Goal: Find contact information: Find contact information

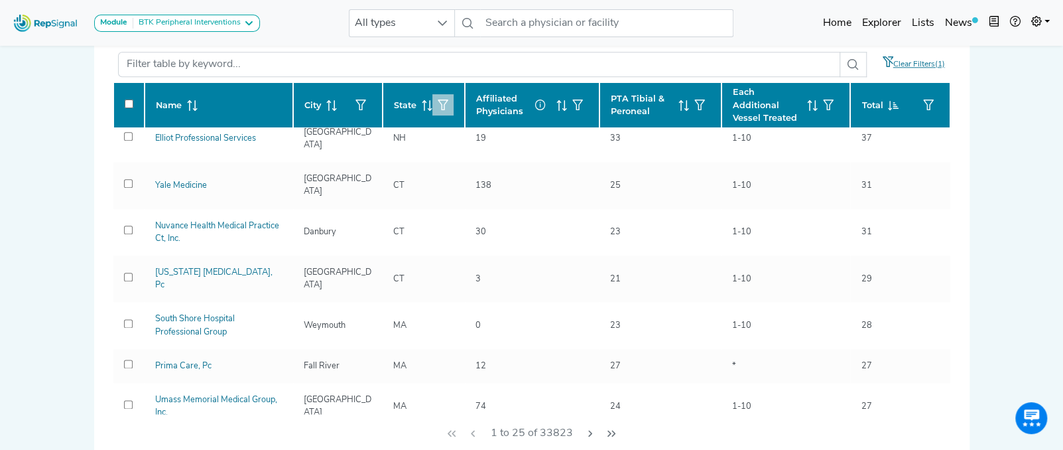
scroll to position [247, 0]
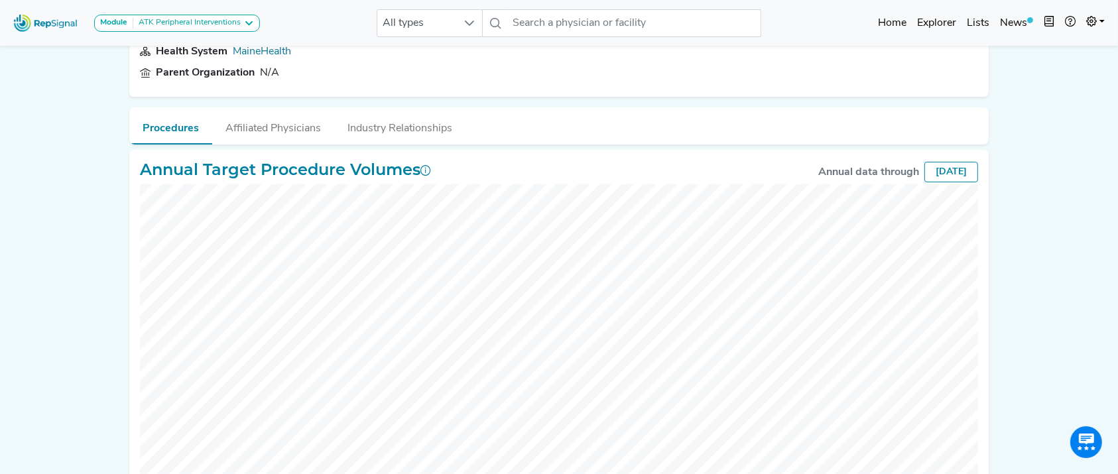
scroll to position [113, 0]
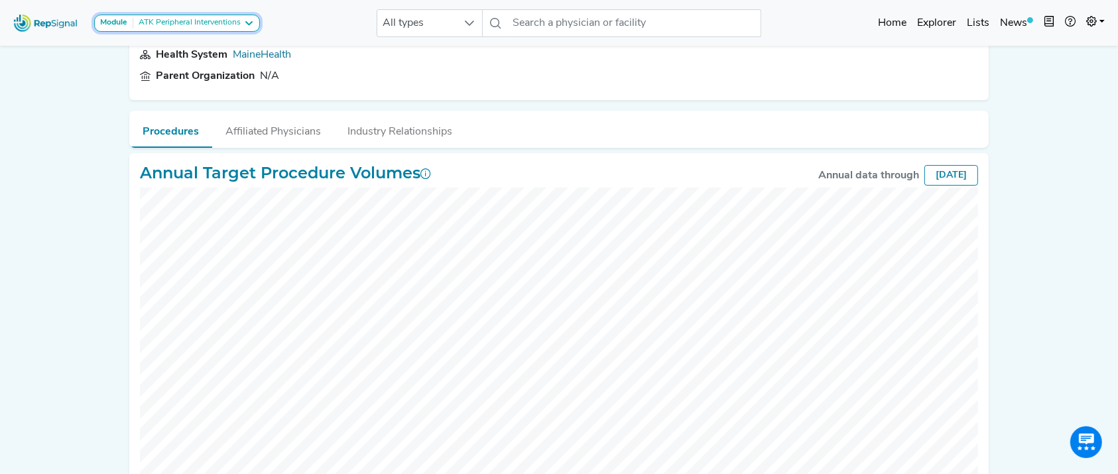
click at [143, 24] on div "ATK Peripheral Interventions" at bounding box center [186, 23] width 107 height 11
click at [153, 78] on link "BTK Peripheral Interventions" at bounding box center [164, 87] width 139 height 19
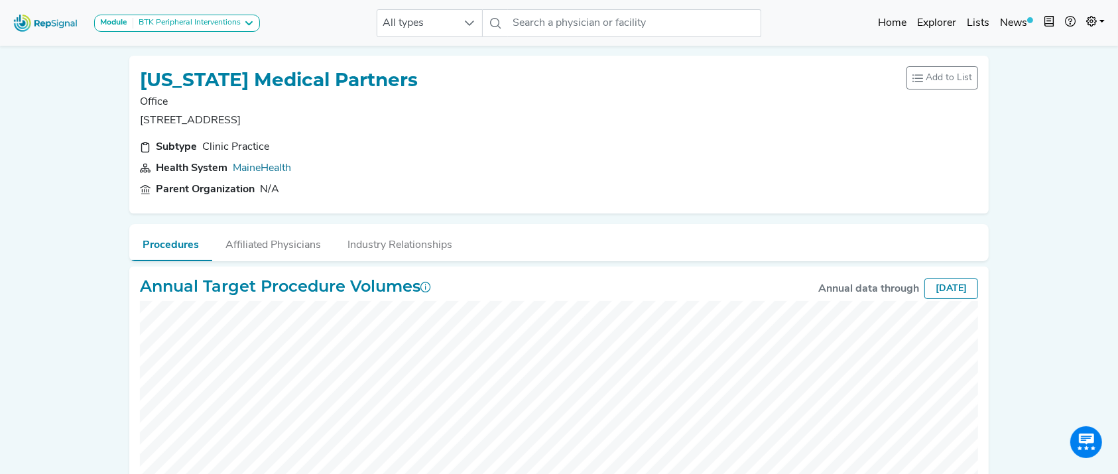
scroll to position [0, 13]
drag, startPoint x: 1117, startPoint y: 165, endPoint x: 1131, endPoint y: 212, distance: 48.5
click at [1118, 212] on html "Module BTK Peripheral Interventions ATK Peripheral Interventions BTK Peripheral…" at bounding box center [559, 351] width 1118 height 702
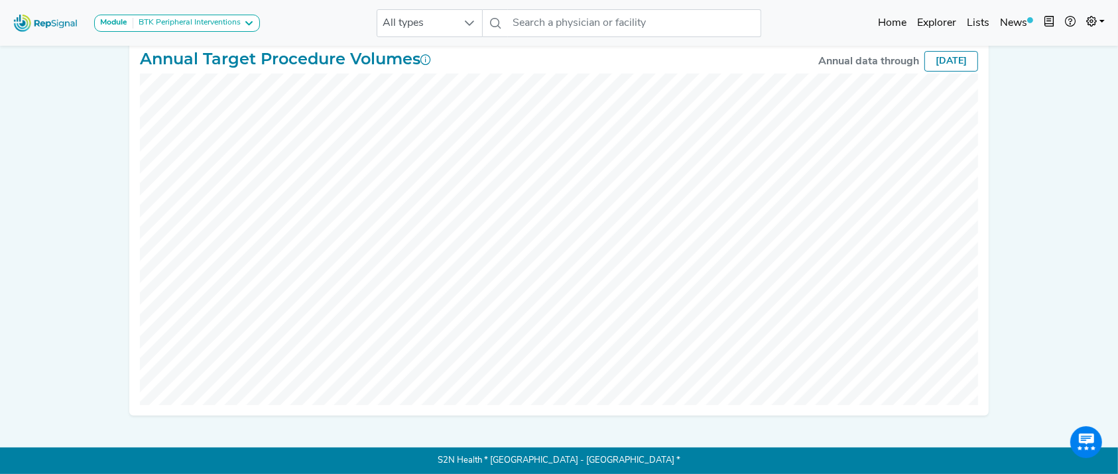
scroll to position [111, 13]
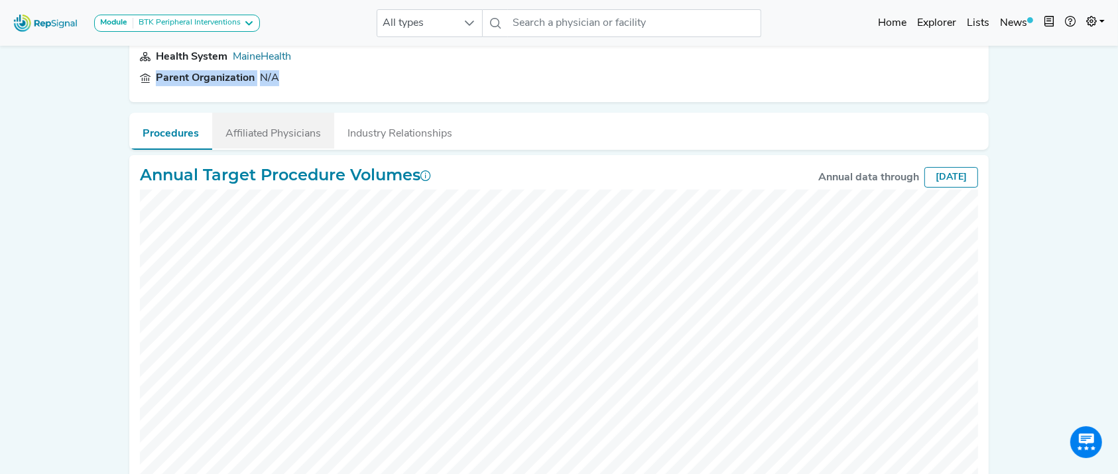
click at [265, 133] on button "Affiliated Physicians" at bounding box center [273, 131] width 122 height 36
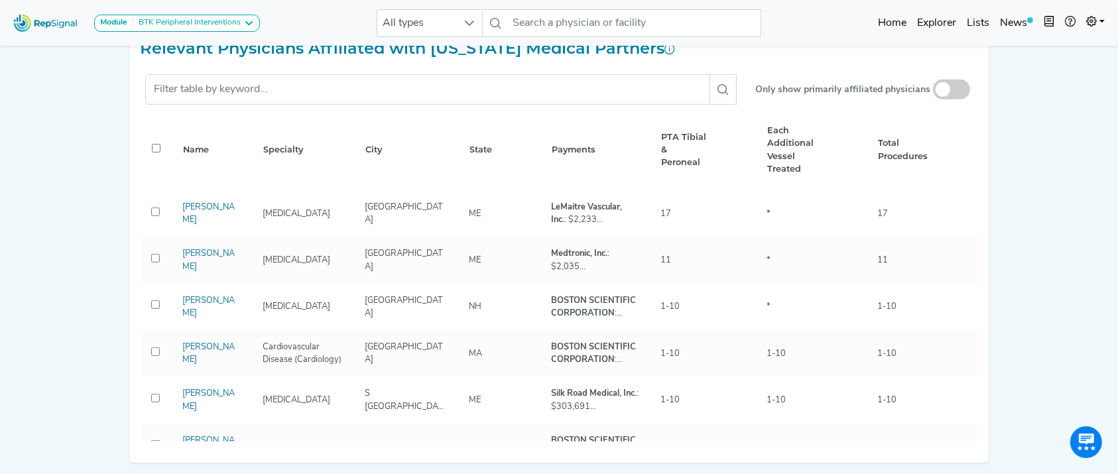
scroll to position [633, 13]
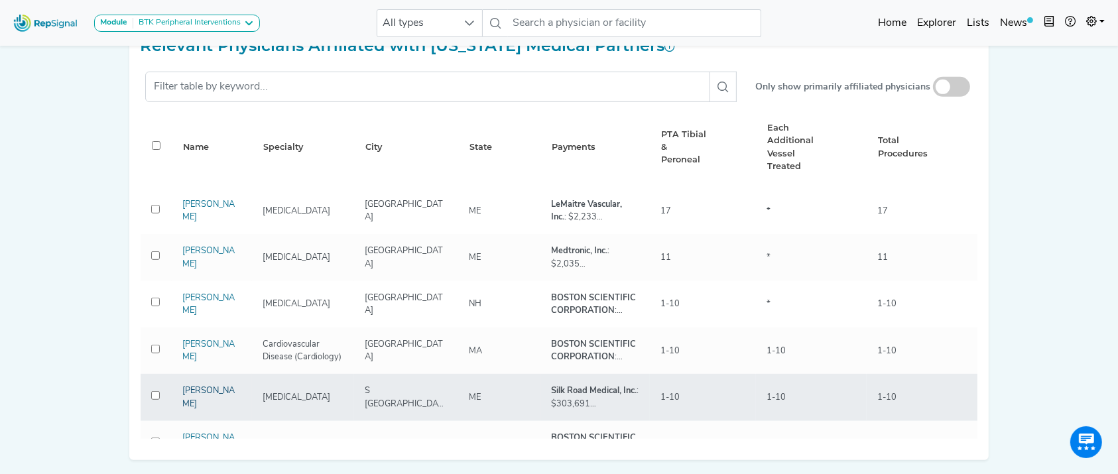
click at [186, 407] on link "Nathan Aranson" at bounding box center [208, 397] width 52 height 21
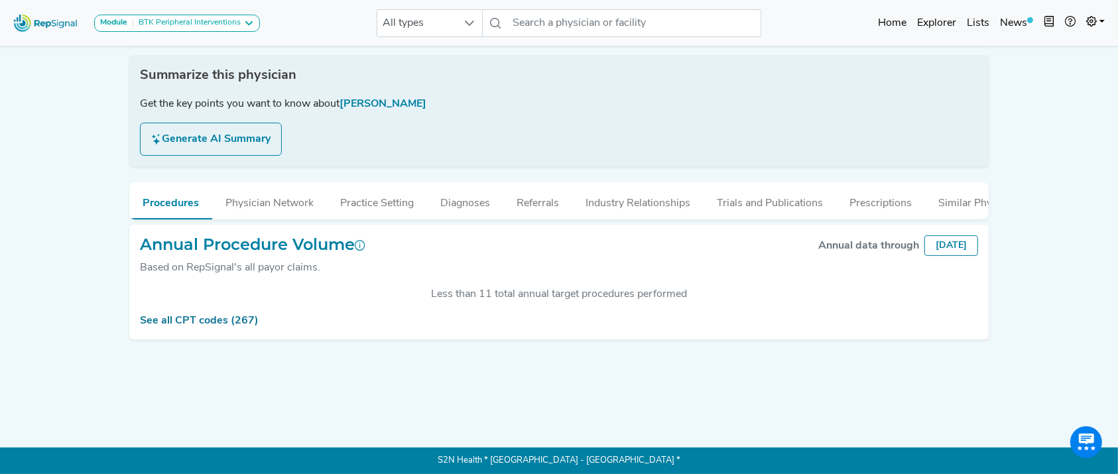
scroll to position [0, 13]
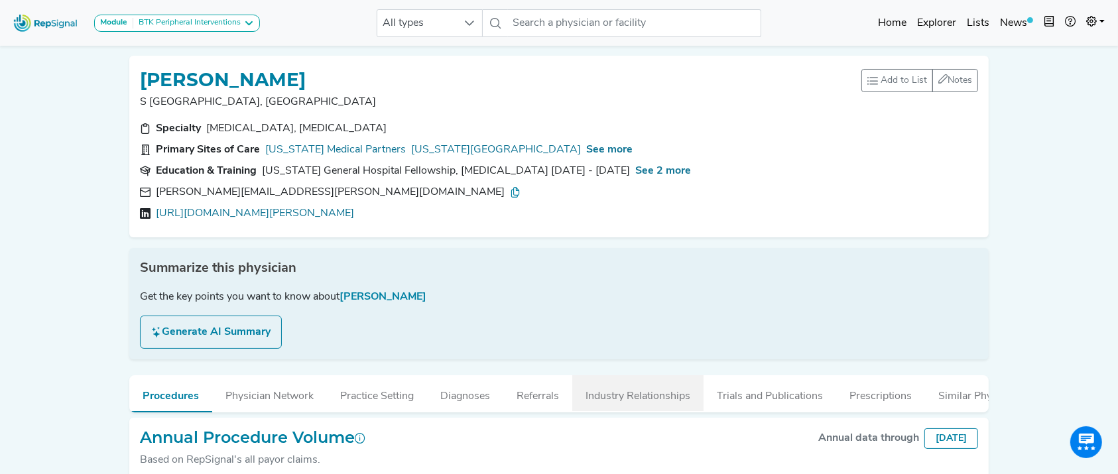
click at [641, 398] on button "Industry Relationships" at bounding box center [637, 393] width 131 height 36
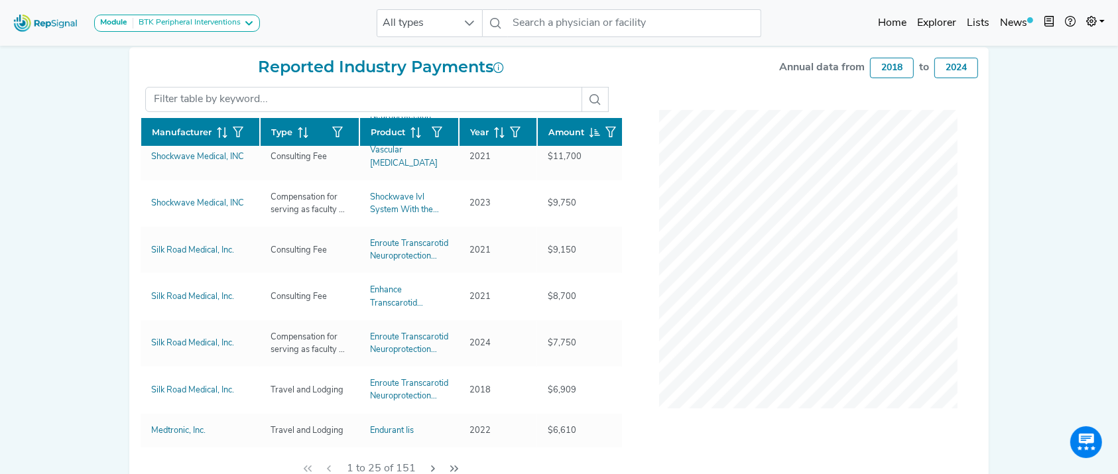
scroll to position [854, 0]
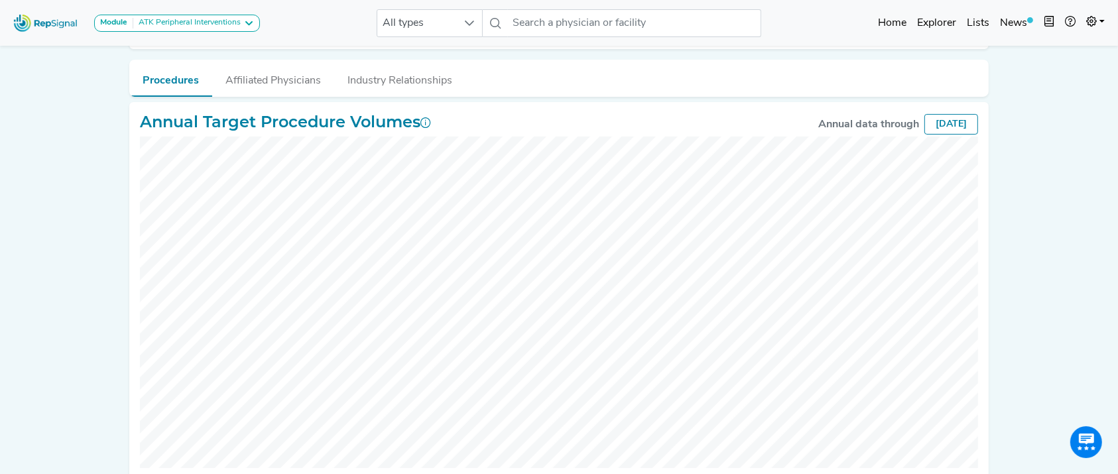
scroll to position [163, 0]
click at [259, 78] on button "Affiliated Physicians" at bounding box center [273, 79] width 122 height 36
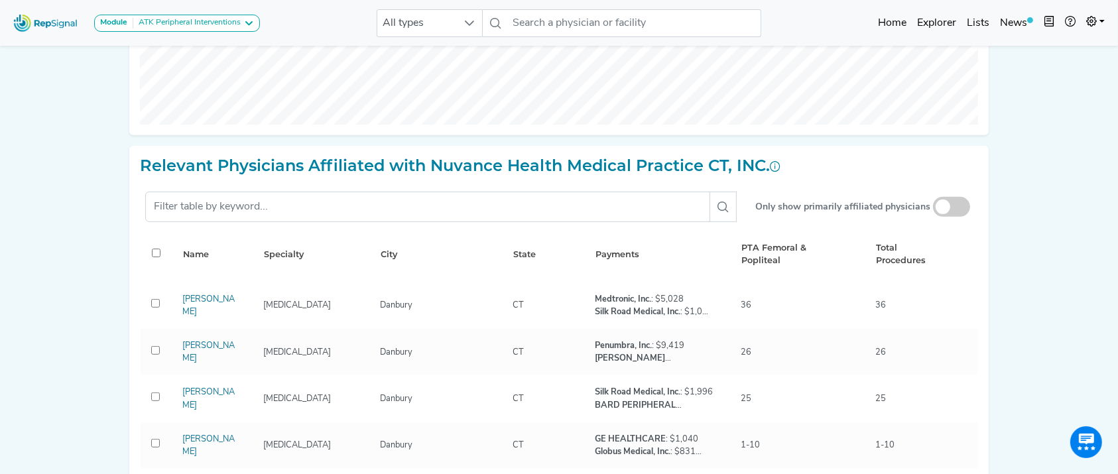
scroll to position [510, 0]
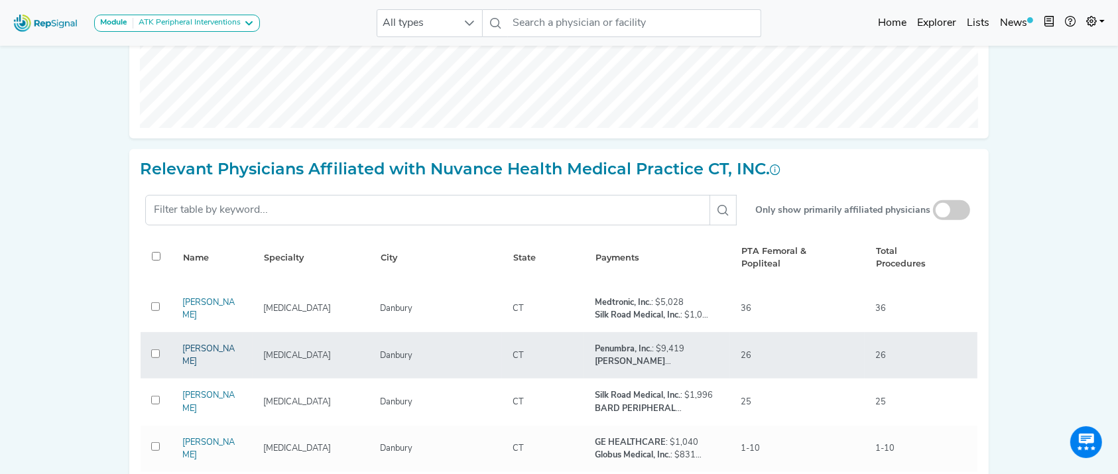
drag, startPoint x: 203, startPoint y: 360, endPoint x: 196, endPoint y: 353, distance: 9.4
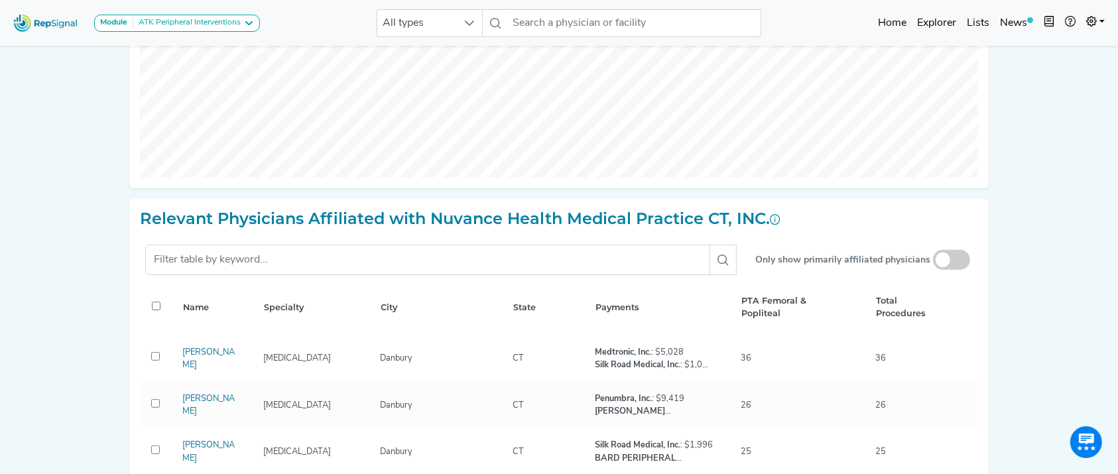
scroll to position [459, 0]
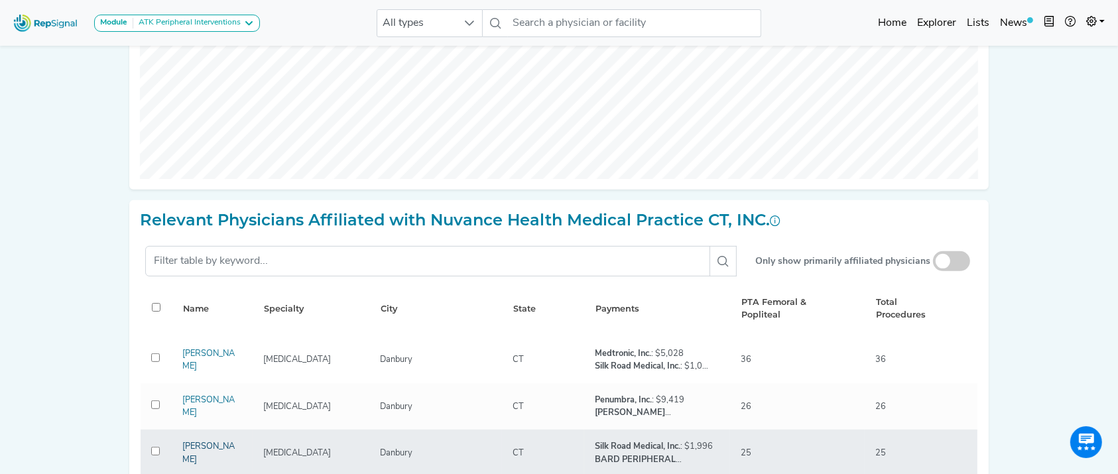
click at [212, 450] on link "[PERSON_NAME]" at bounding box center [208, 452] width 52 height 21
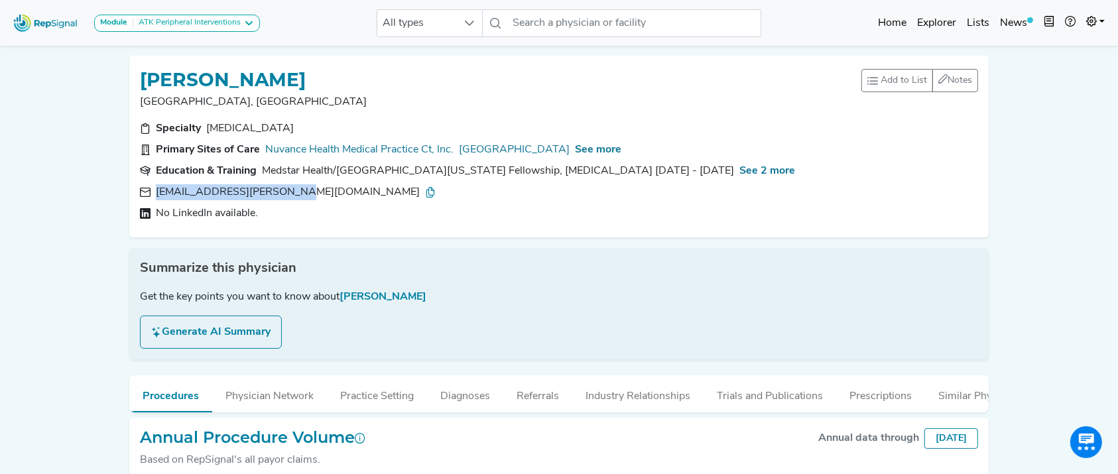
drag, startPoint x: 293, startPoint y: 190, endPoint x: 149, endPoint y: 188, distance: 143.9
click at [149, 188] on div "[EMAIL_ADDRESS][PERSON_NAME][DOMAIN_NAME]" at bounding box center [559, 192] width 838 height 16
copy div "dahlia.plummer@danhosp.or"
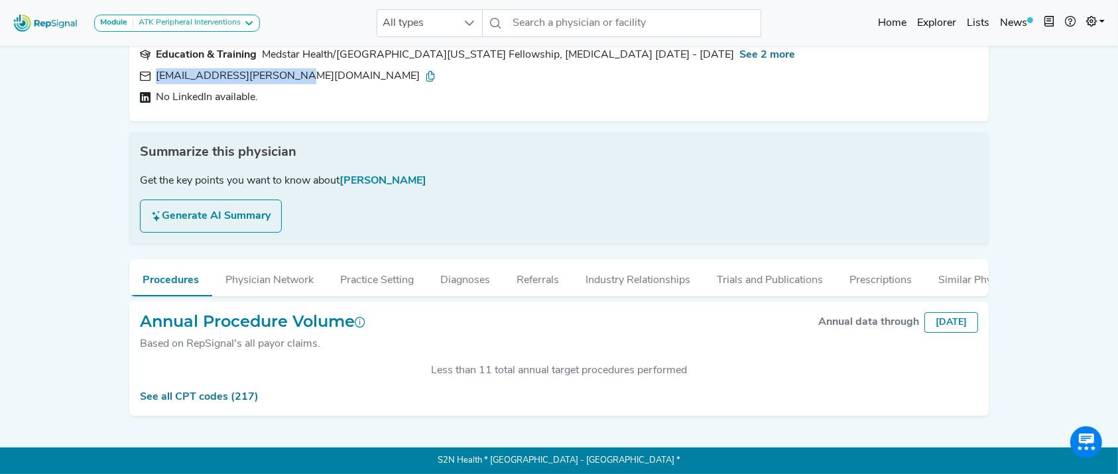
scroll to position [34, 0]
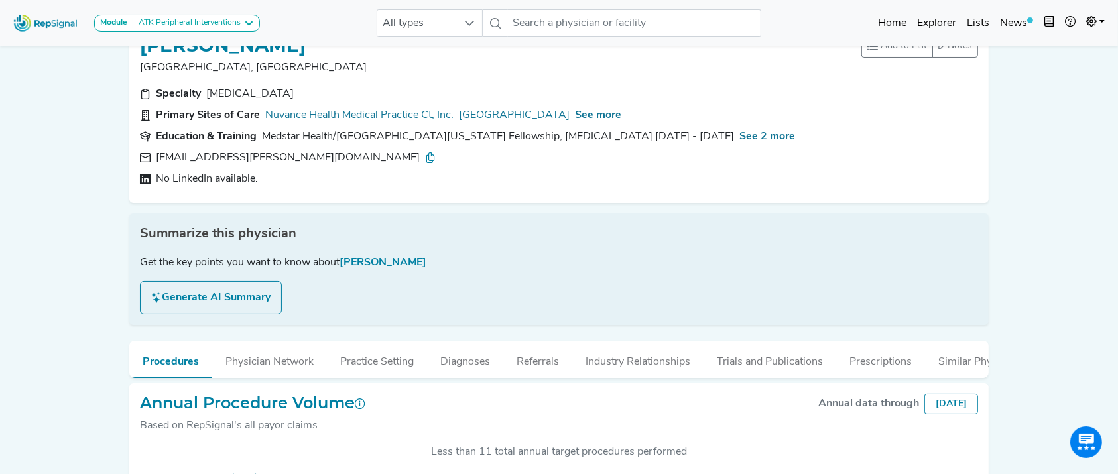
click at [425, 153] on icon at bounding box center [430, 158] width 11 height 11
click at [425, 160] on icon at bounding box center [430, 158] width 11 height 11
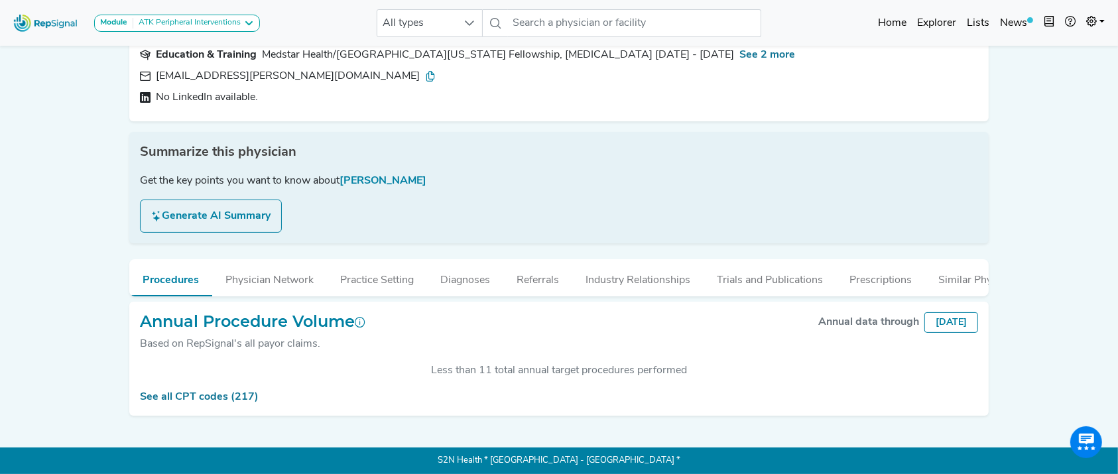
scroll to position [74, 0]
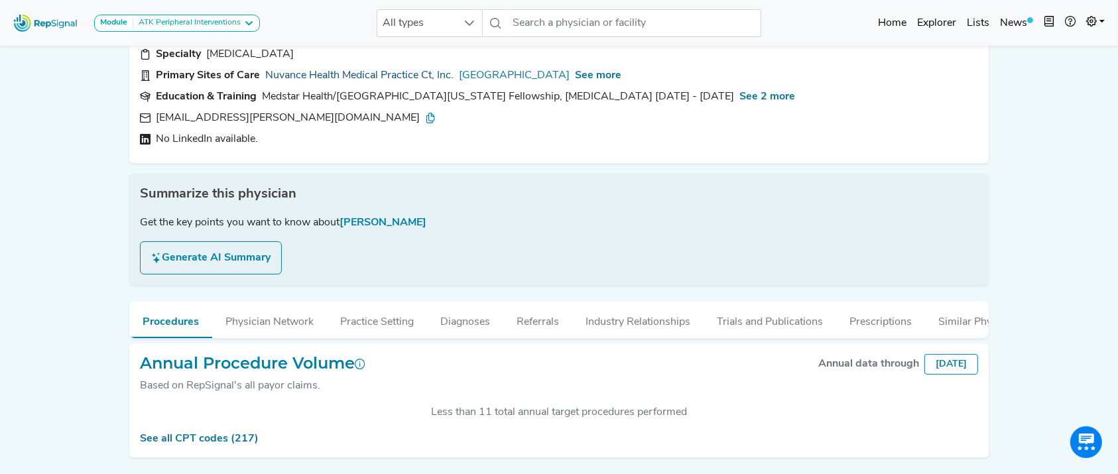
click at [399, 73] on link "Nuvance Health Medical Practice Ct, Inc." at bounding box center [359, 76] width 188 height 16
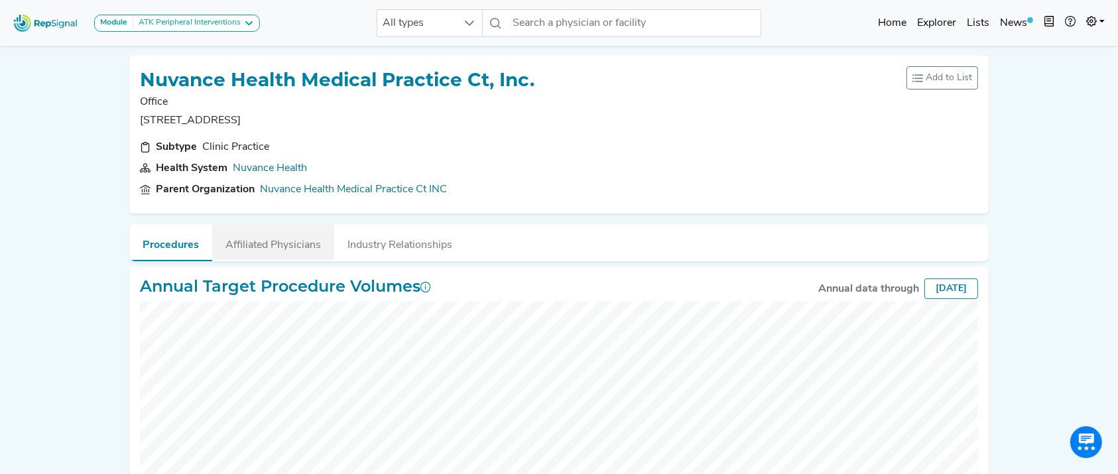
click at [293, 227] on button "Affiliated Physicians" at bounding box center [273, 242] width 122 height 36
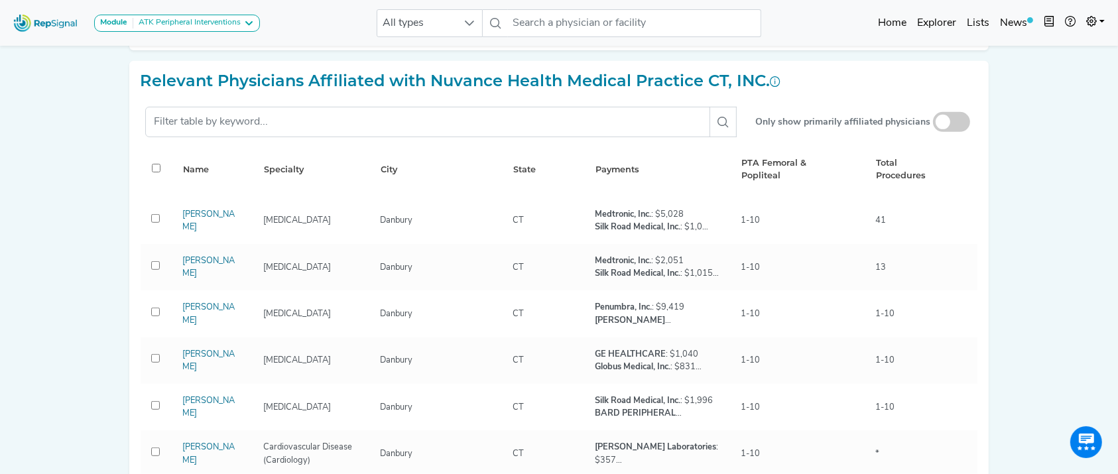
scroll to position [602, 0]
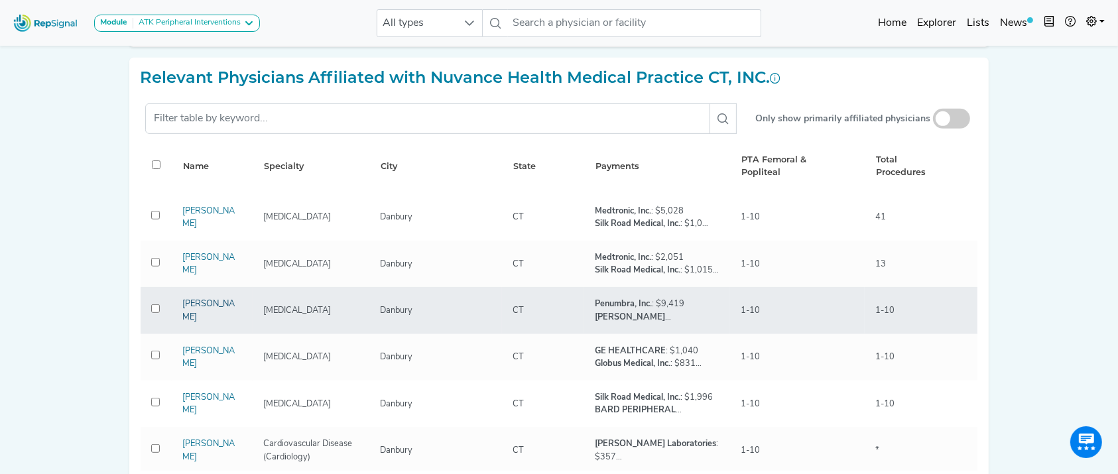
click at [214, 308] on link "[PERSON_NAME]" at bounding box center [208, 310] width 52 height 21
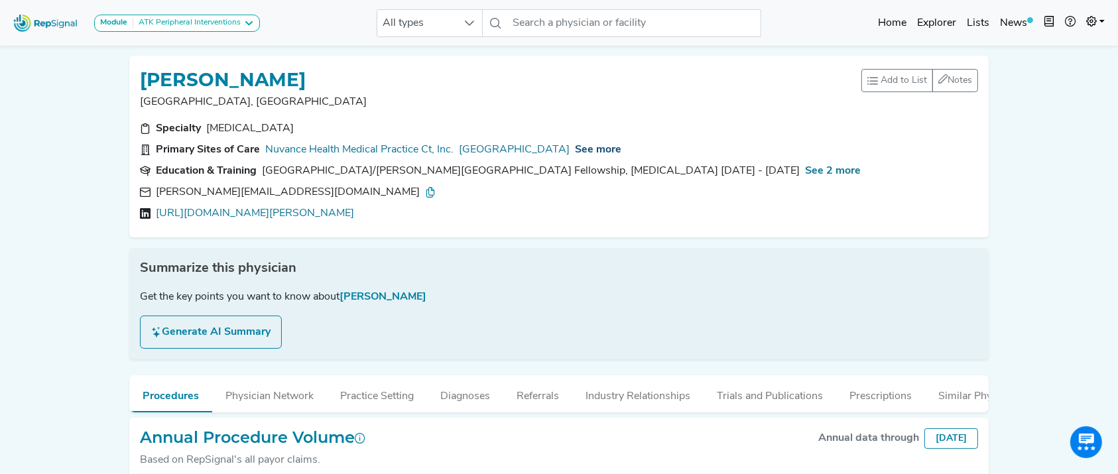
click at [577, 147] on span "See more" at bounding box center [598, 150] width 46 height 11
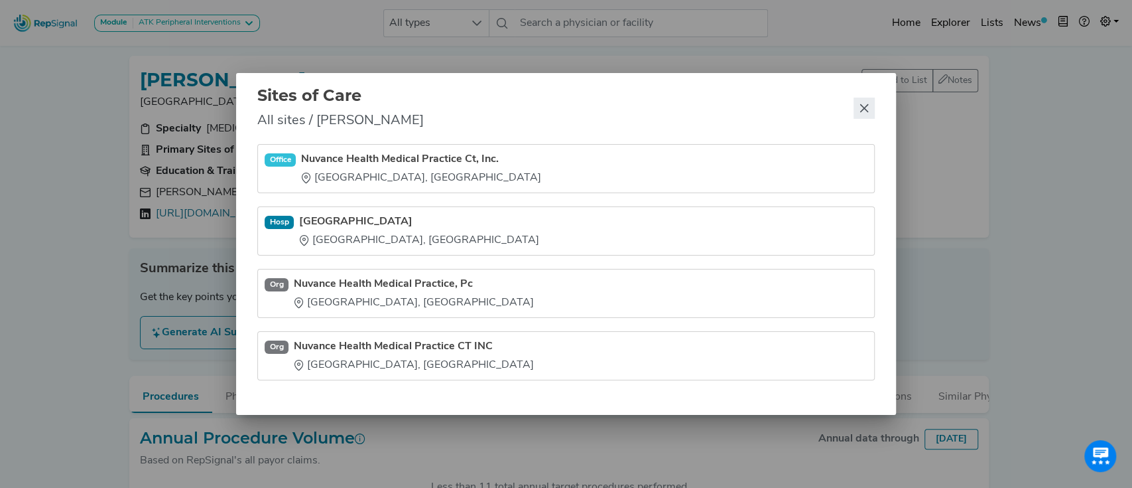
click at [865, 102] on button "Close" at bounding box center [864, 108] width 21 height 21
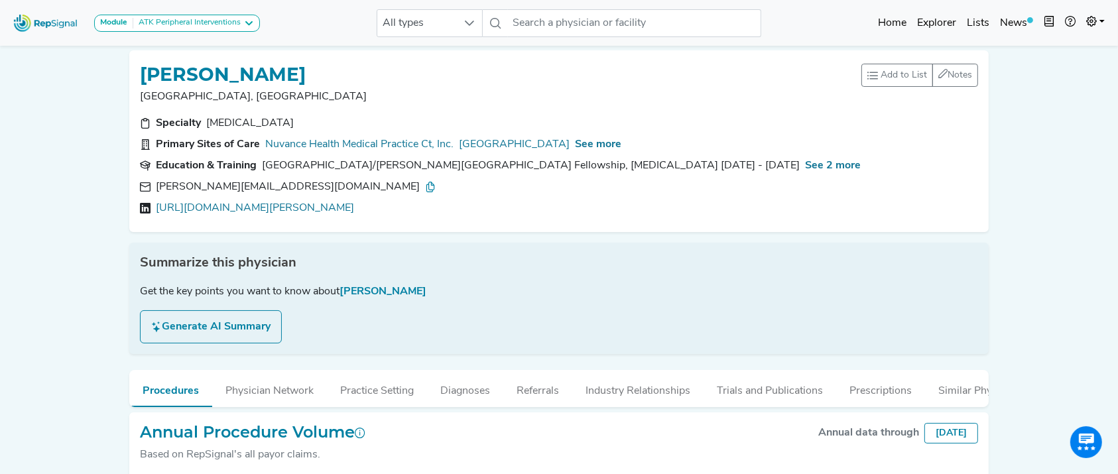
scroll to position [129, 0]
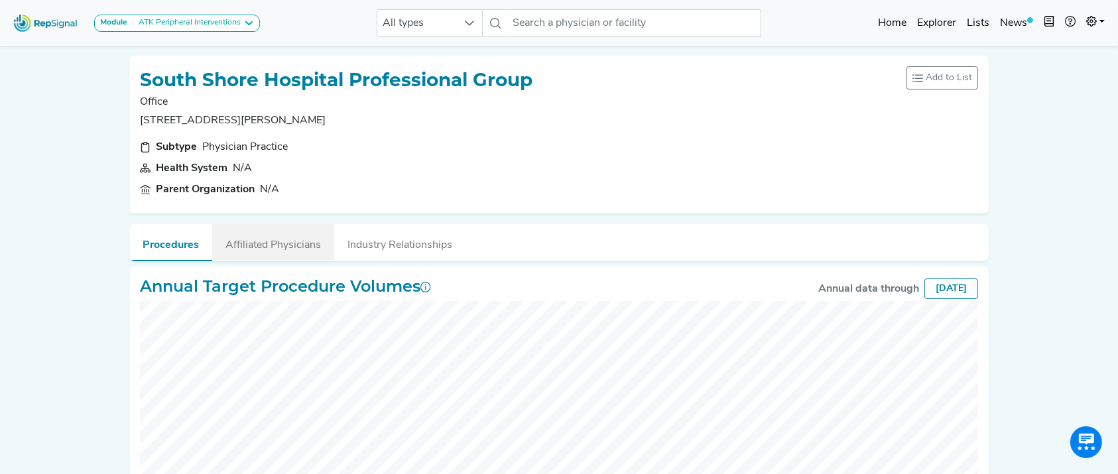
click at [265, 250] on button "Affiliated Physicians" at bounding box center [273, 242] width 122 height 36
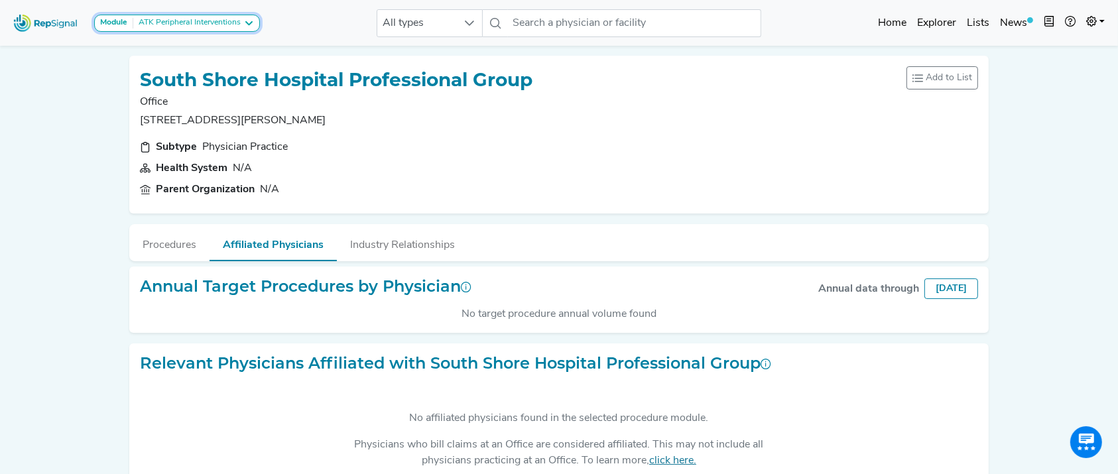
click at [218, 21] on div "ATK Peripheral Interventions" at bounding box center [186, 23] width 107 height 11
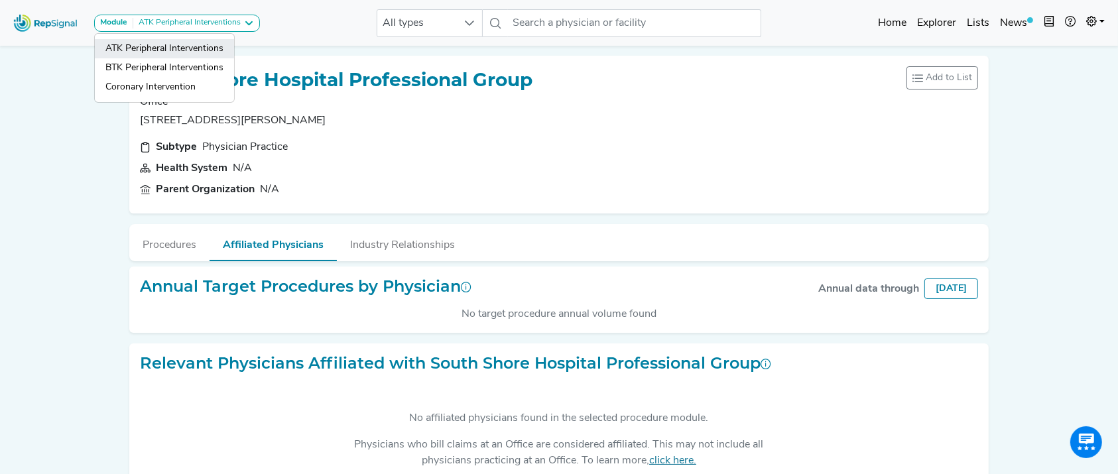
click at [193, 58] on link "ATK Peripheral Interventions" at bounding box center [164, 67] width 139 height 19
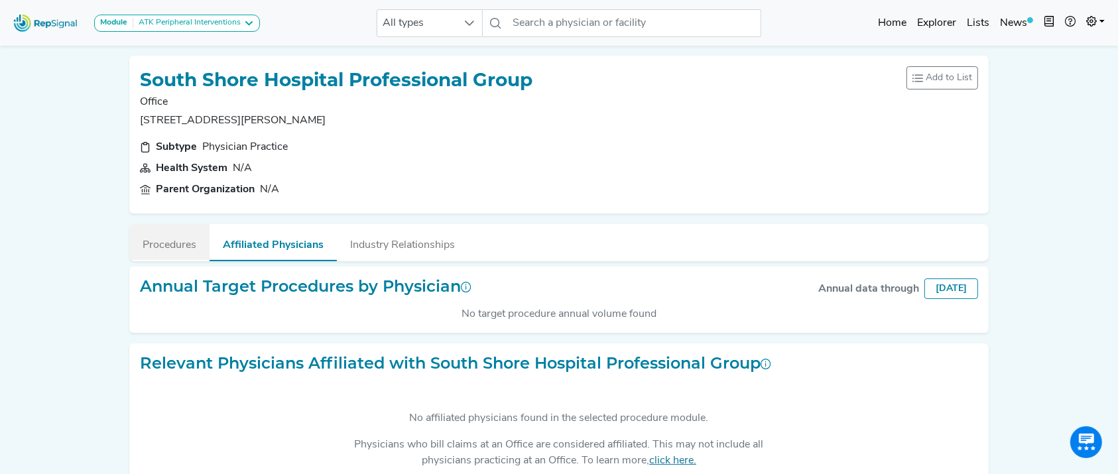
click at [186, 231] on button "Procedures" at bounding box center [169, 242] width 80 height 36
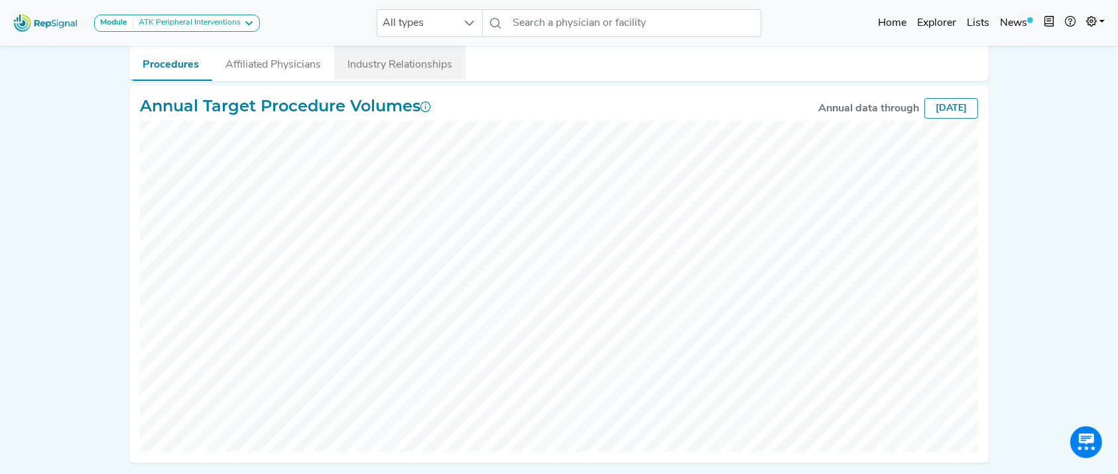
click at [366, 79] on button "Industry Relationships" at bounding box center [399, 62] width 131 height 36
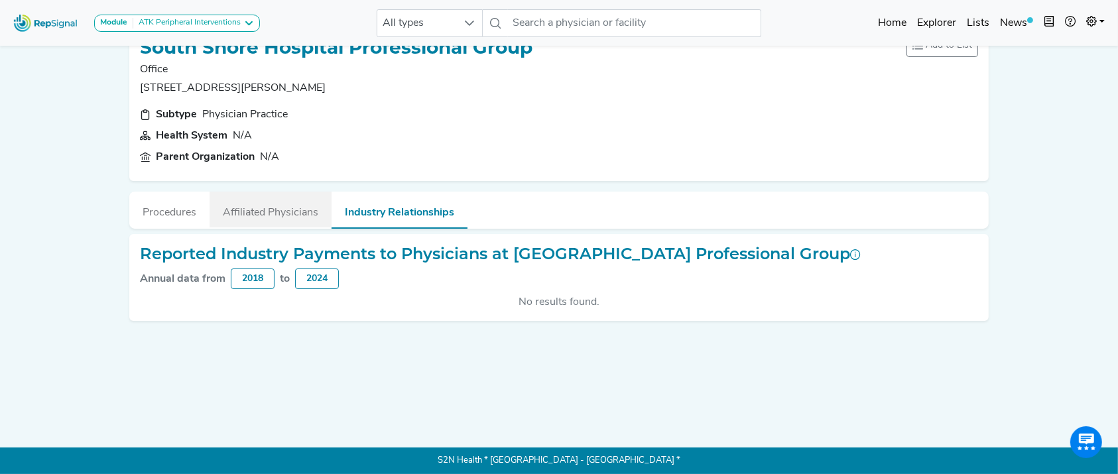
click at [271, 212] on button "Affiliated Physicians" at bounding box center [271, 210] width 122 height 36
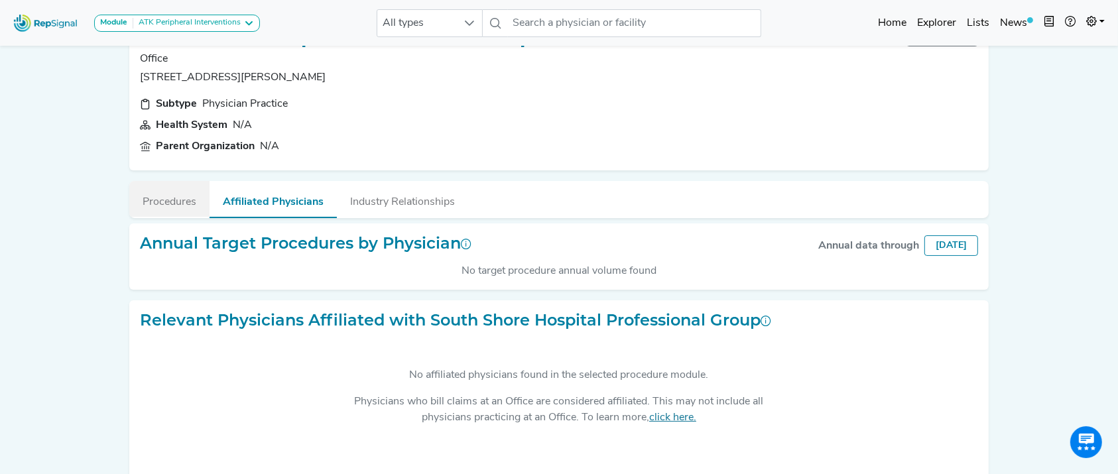
click at [156, 200] on button "Procedures" at bounding box center [169, 199] width 80 height 36
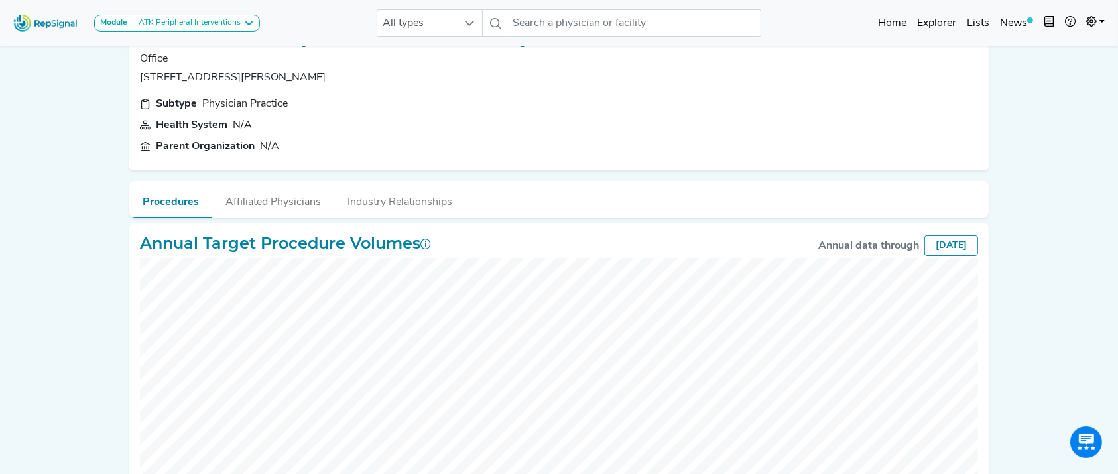
scroll to position [0, 0]
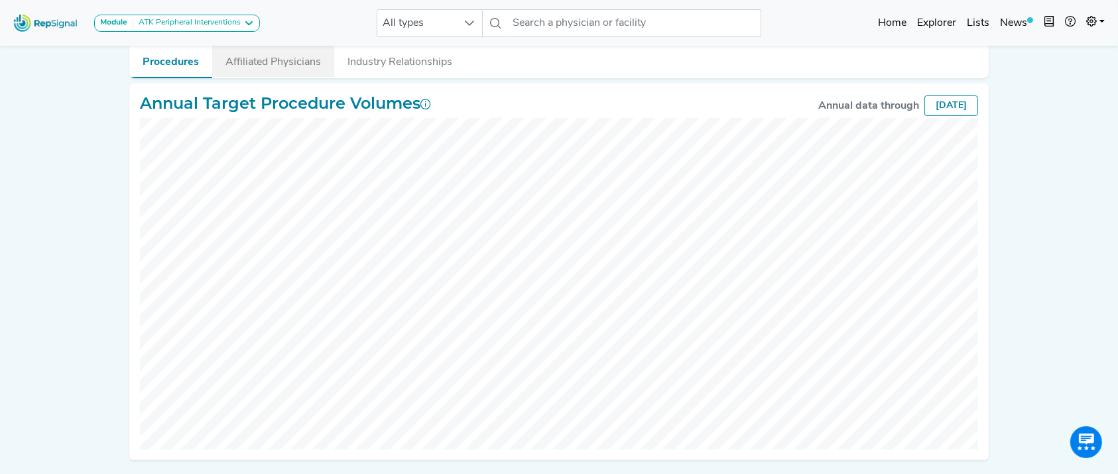
click at [261, 66] on button "Affiliated Physicians" at bounding box center [273, 59] width 122 height 36
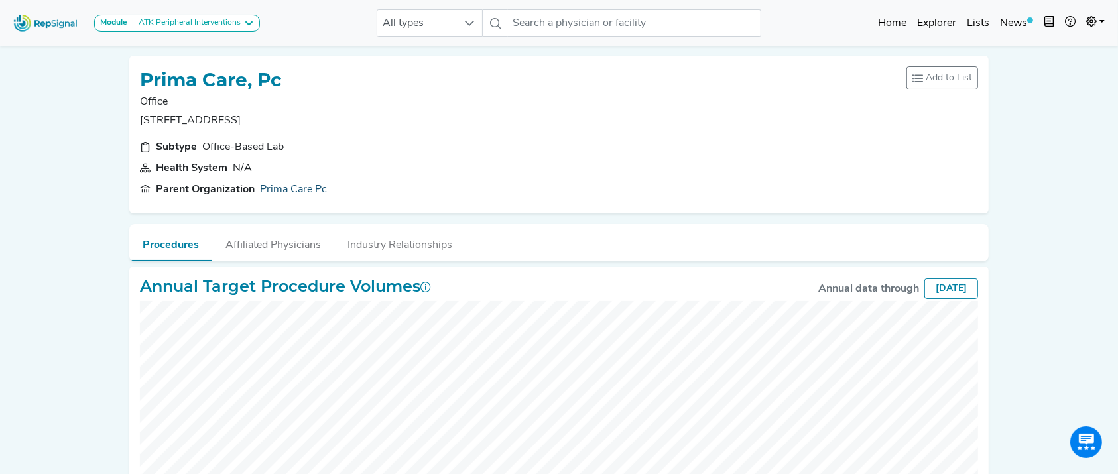
click at [297, 186] on link "Prima Care Pc" at bounding box center [293, 190] width 67 height 16
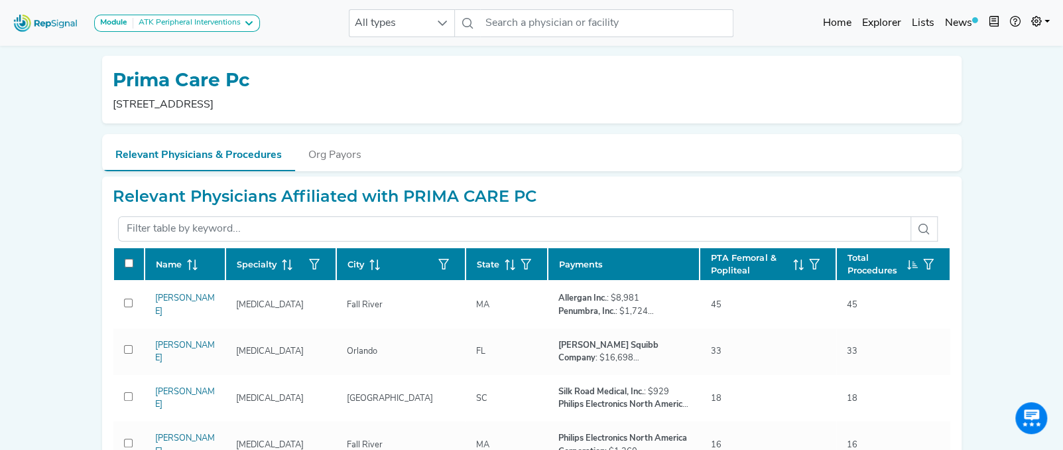
scroll to position [112, 0]
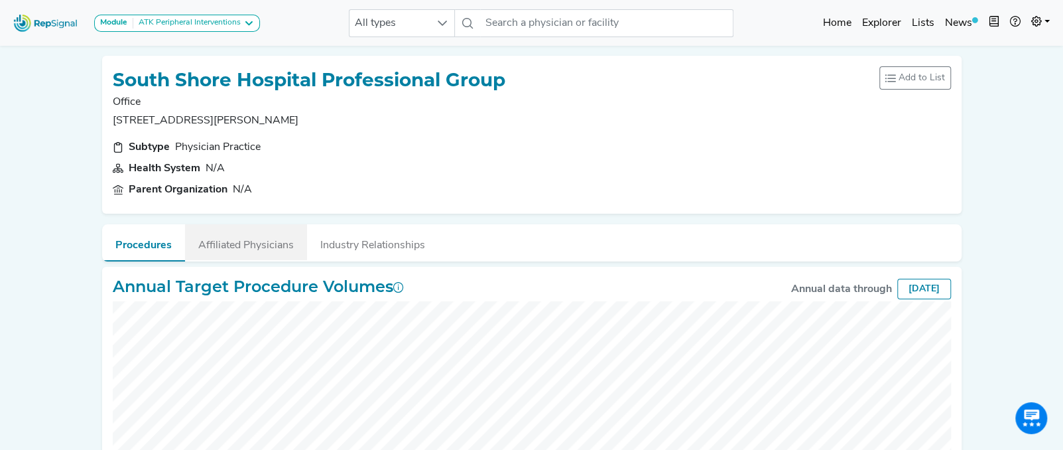
click at [251, 241] on button "Affiliated Physicians" at bounding box center [246, 242] width 122 height 36
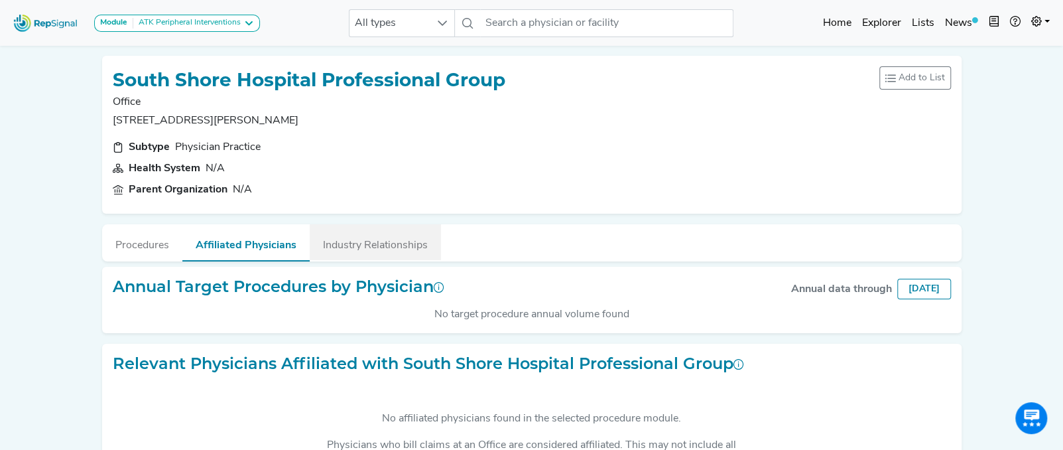
click at [371, 245] on button "Industry Relationships" at bounding box center [375, 242] width 131 height 36
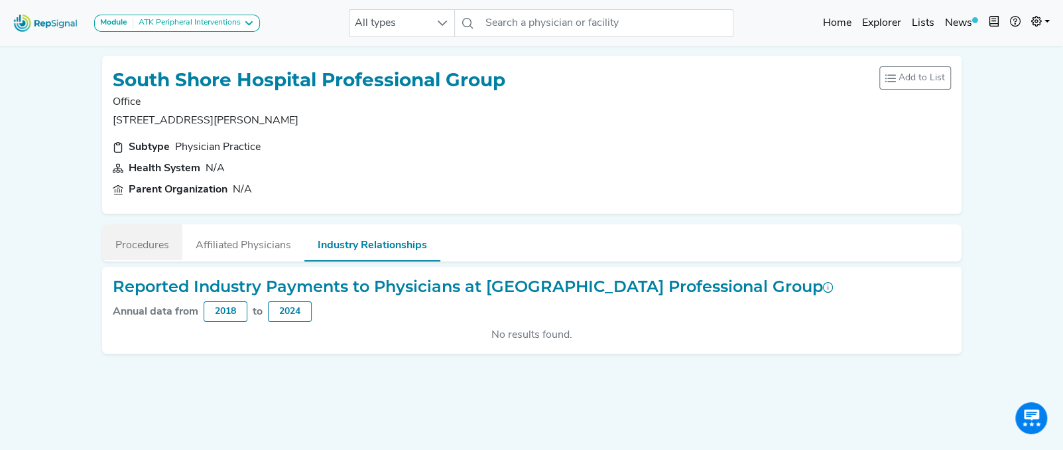
click at [122, 248] on button "Procedures" at bounding box center [142, 242] width 80 height 36
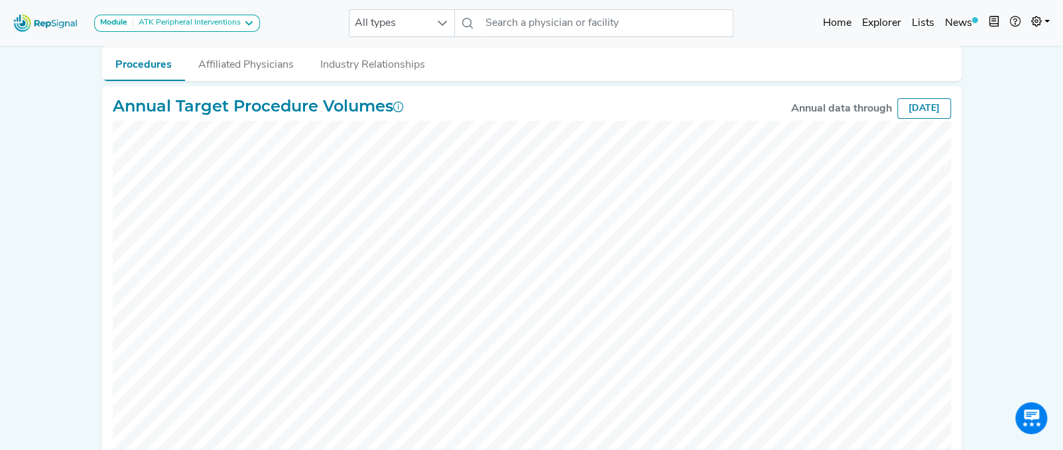
scroll to position [178, 0]
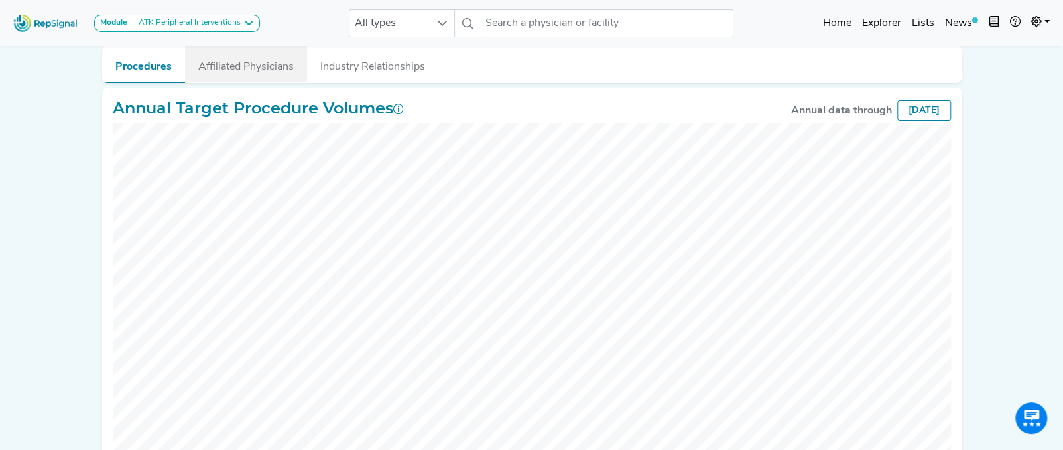
click at [277, 59] on button "Affiliated Physicians" at bounding box center [246, 64] width 122 height 36
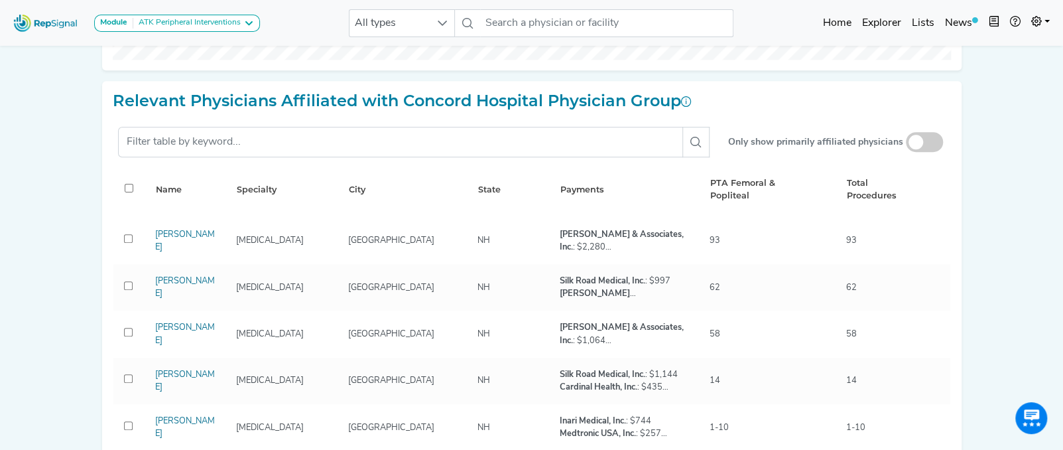
scroll to position [591, 0]
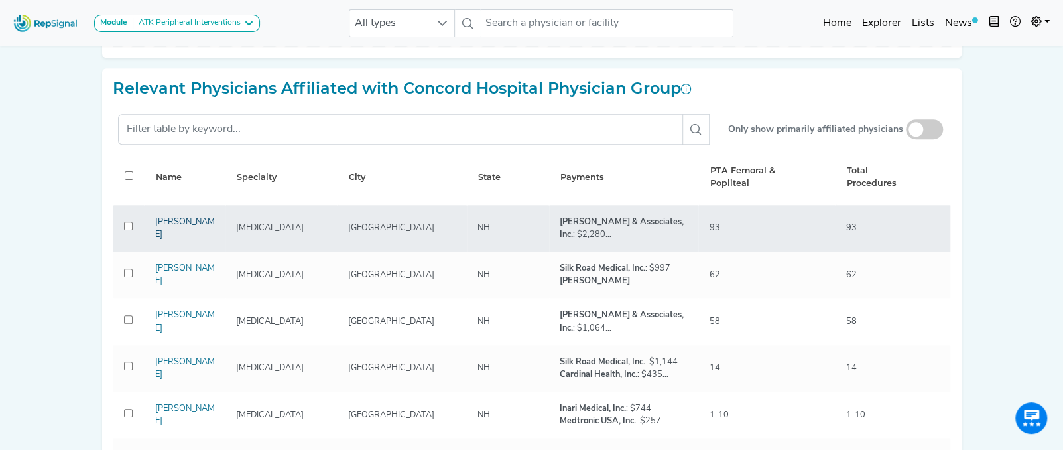
click at [179, 227] on link "Eric Dyson" at bounding box center [185, 228] width 60 height 21
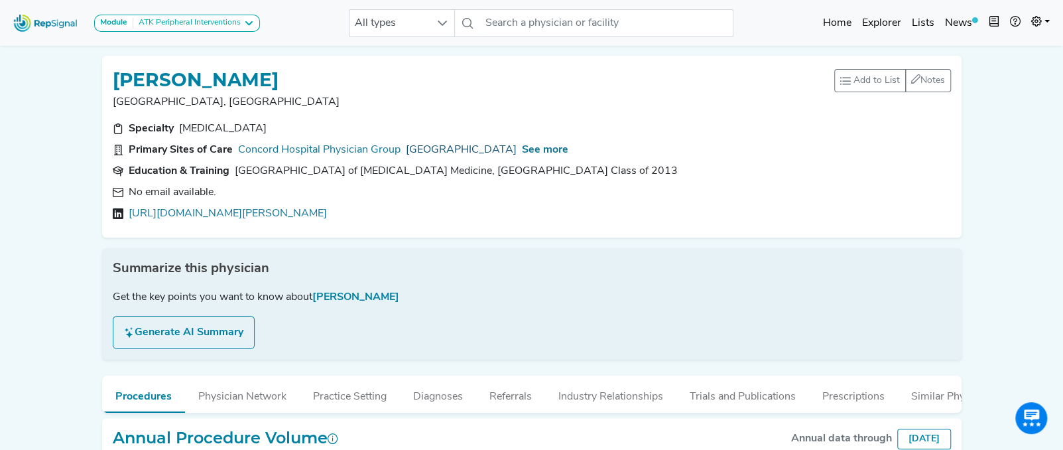
click at [450, 150] on link "Concord Hospital" at bounding box center [461, 150] width 111 height 16
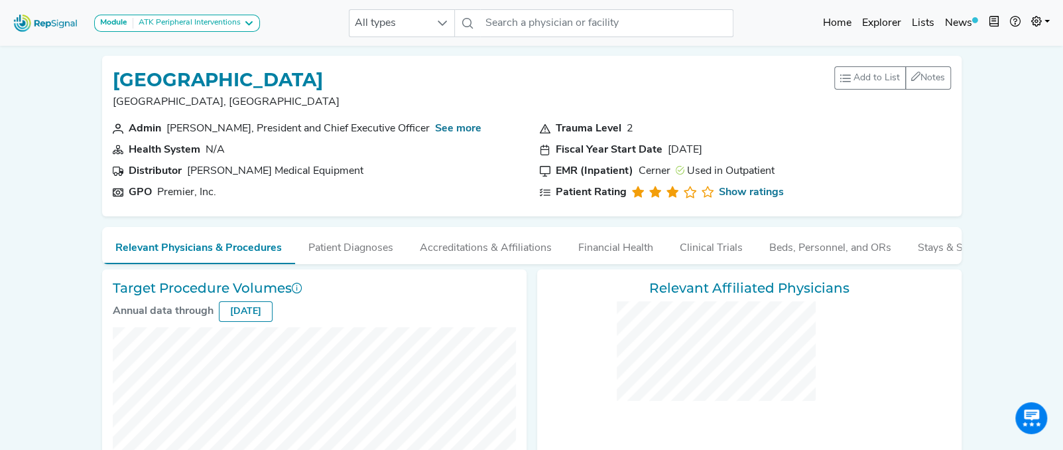
checkbox input "false"
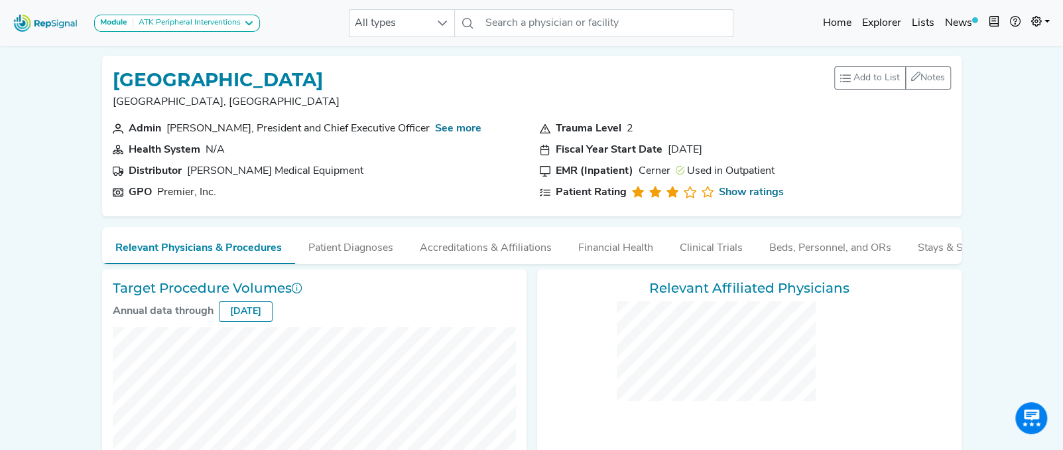
checkbox input "false"
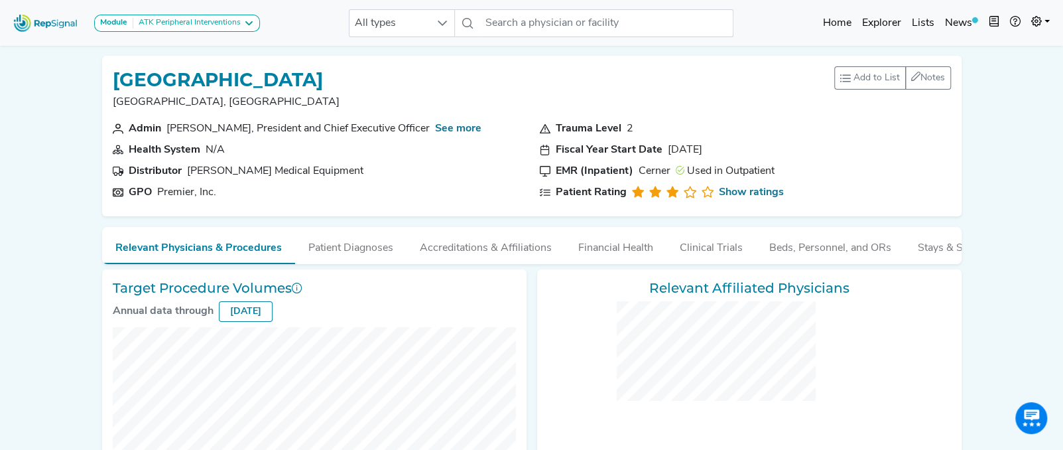
checkbox input "false"
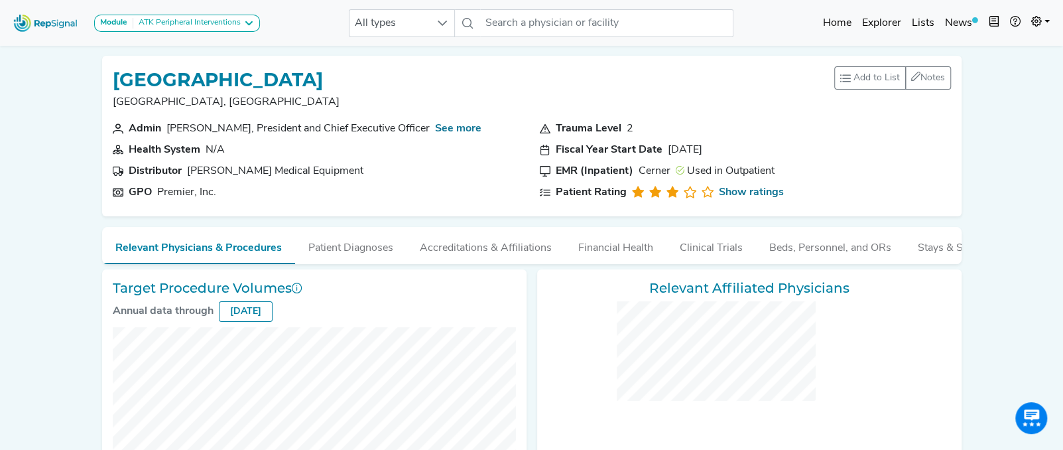
checkbox input "false"
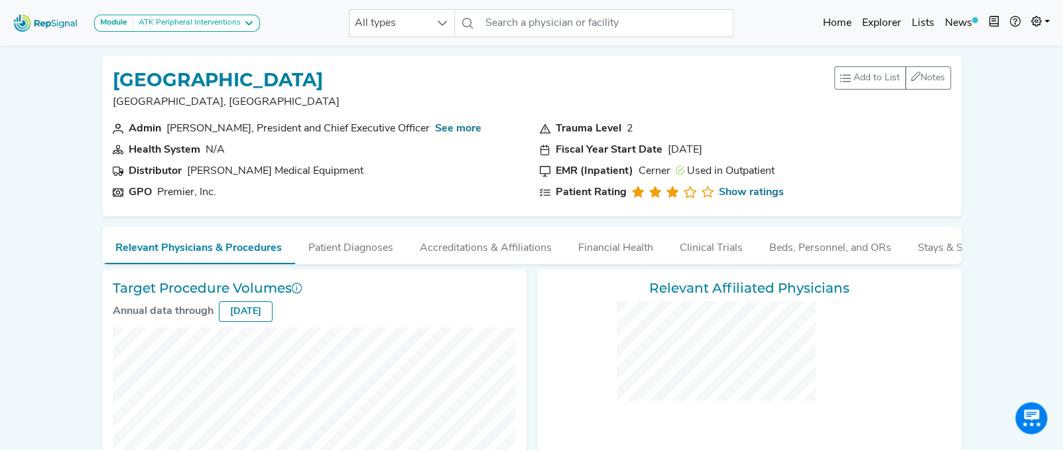
checkbox input "false"
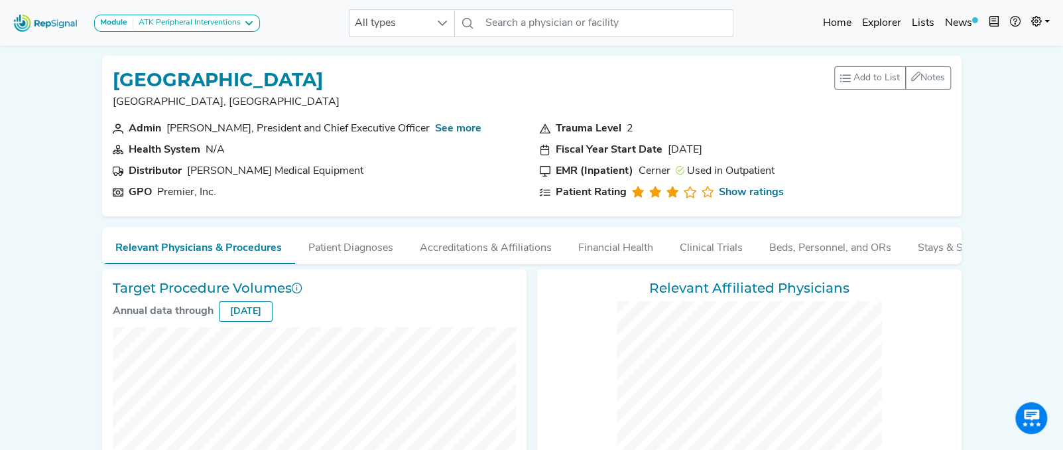
checkbox input "false"
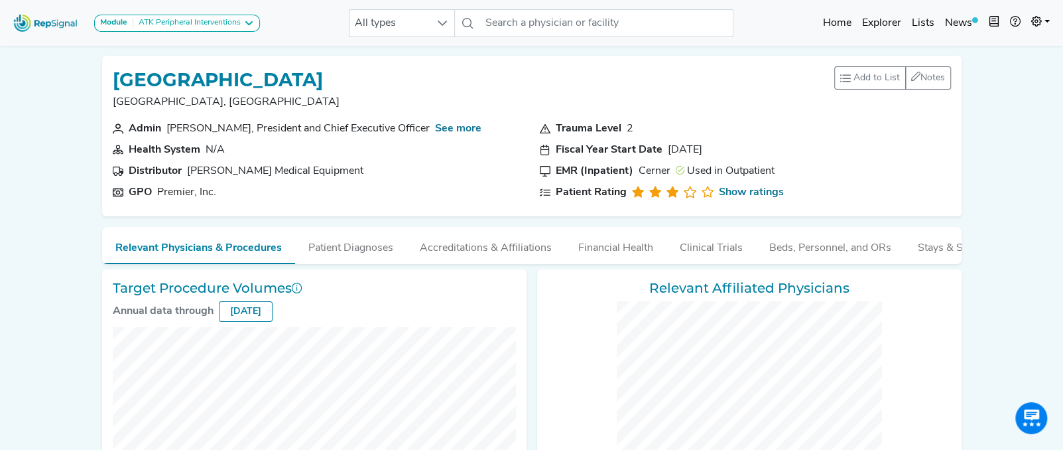
checkbox input "false"
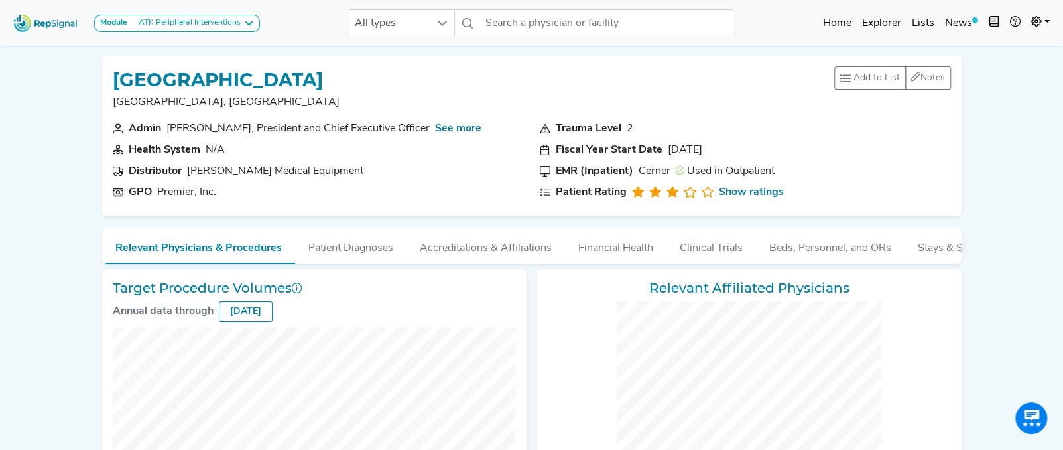
checkbox input "false"
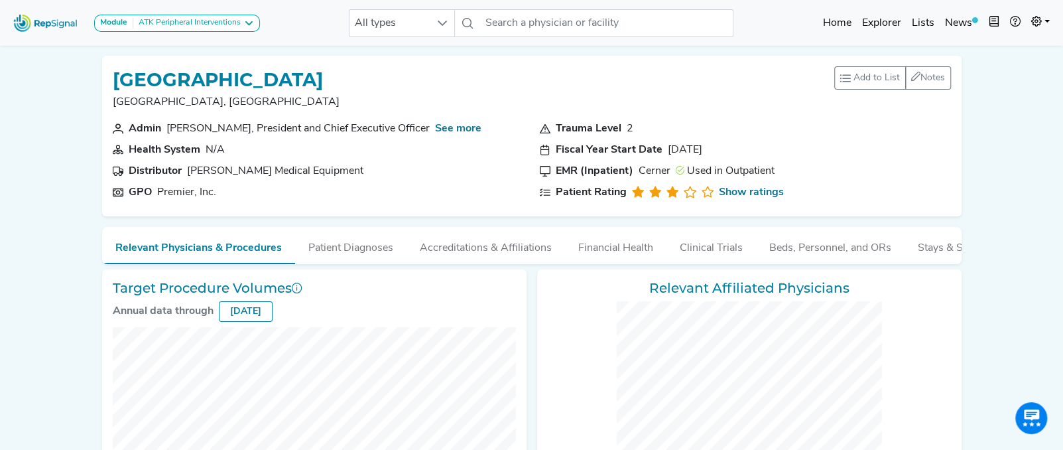
checkbox input "false"
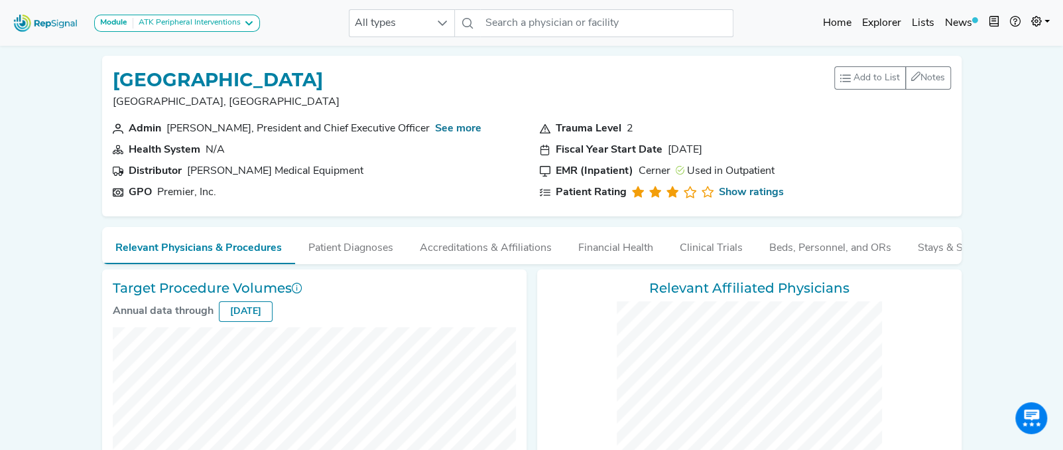
checkbox input "false"
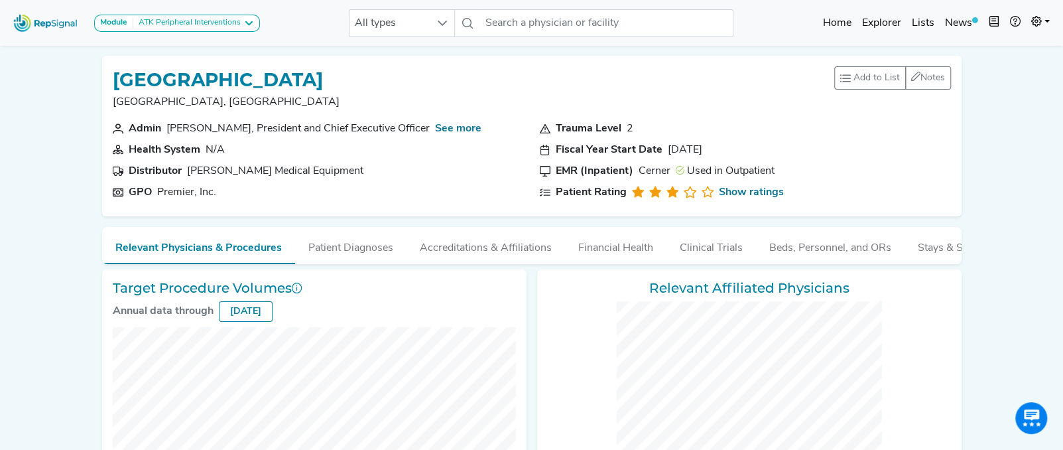
checkbox input "false"
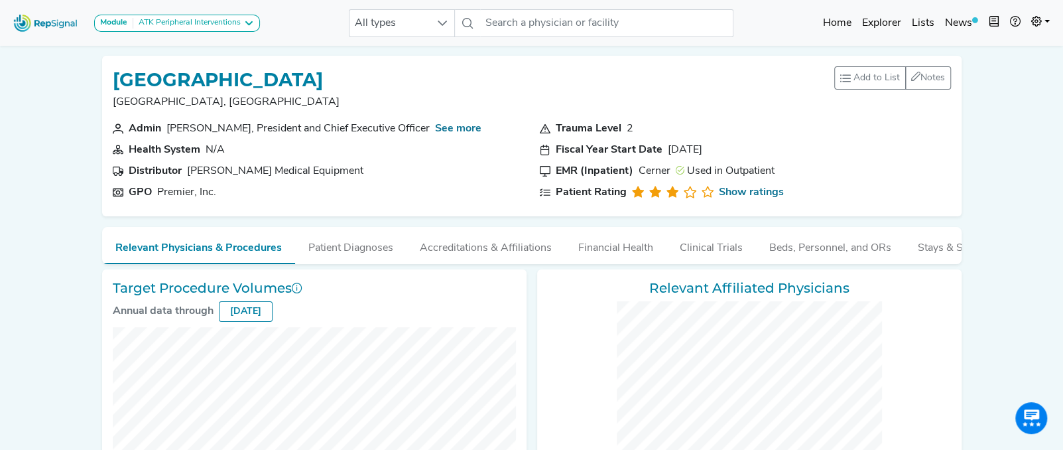
checkbox input "false"
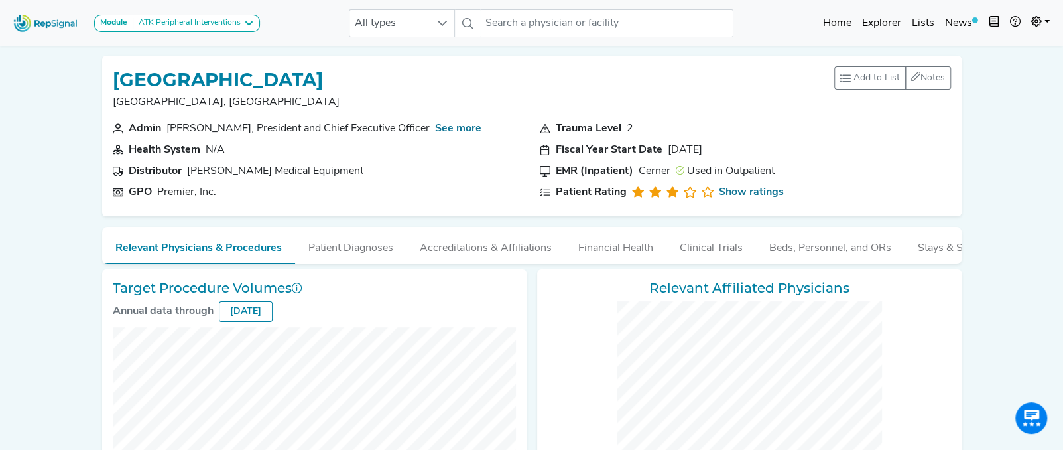
checkbox input "false"
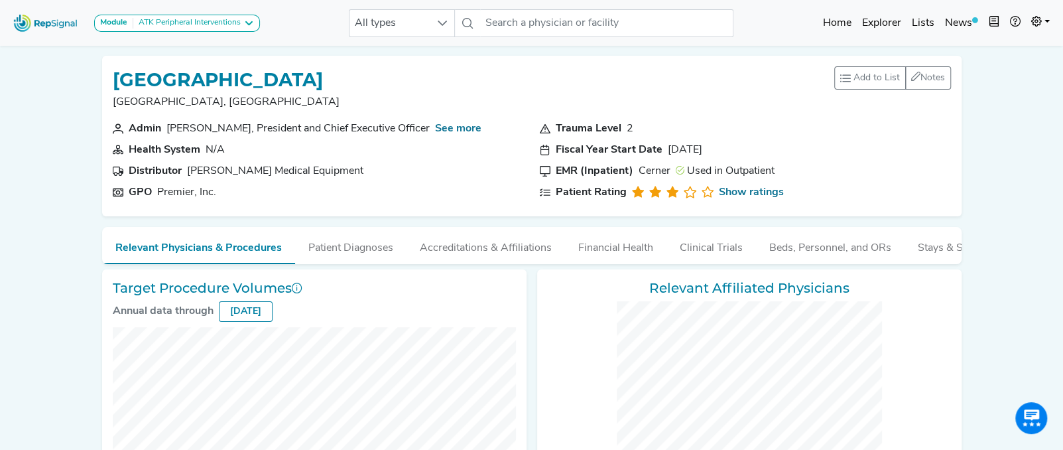
checkbox input "false"
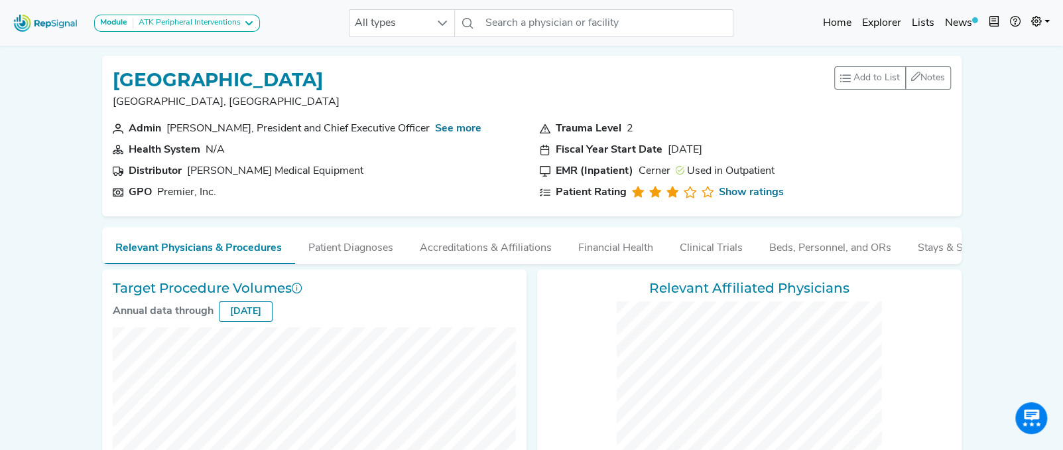
checkbox input "false"
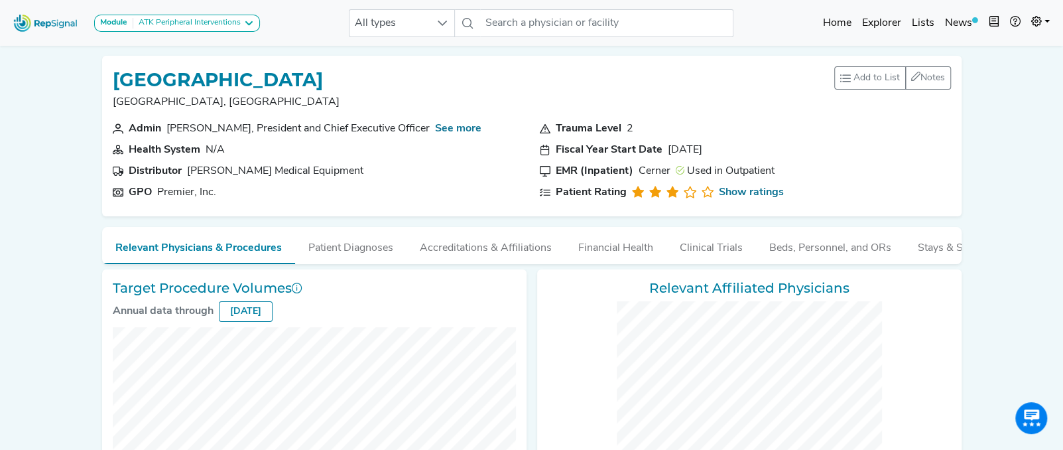
checkbox input "false"
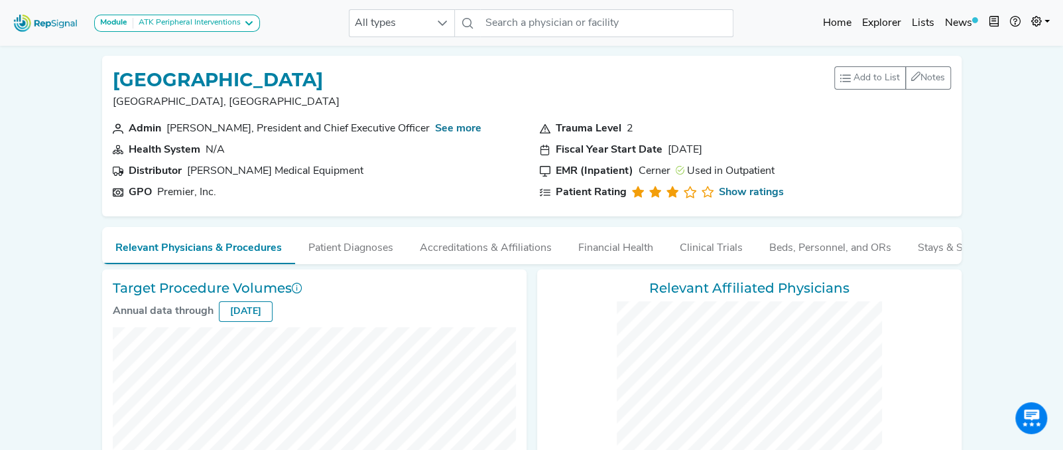
checkbox input "false"
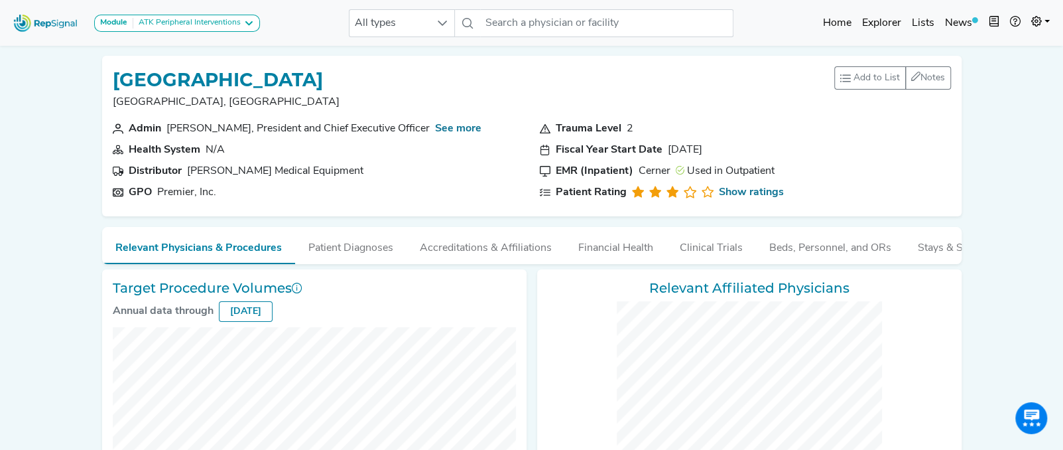
checkbox input "false"
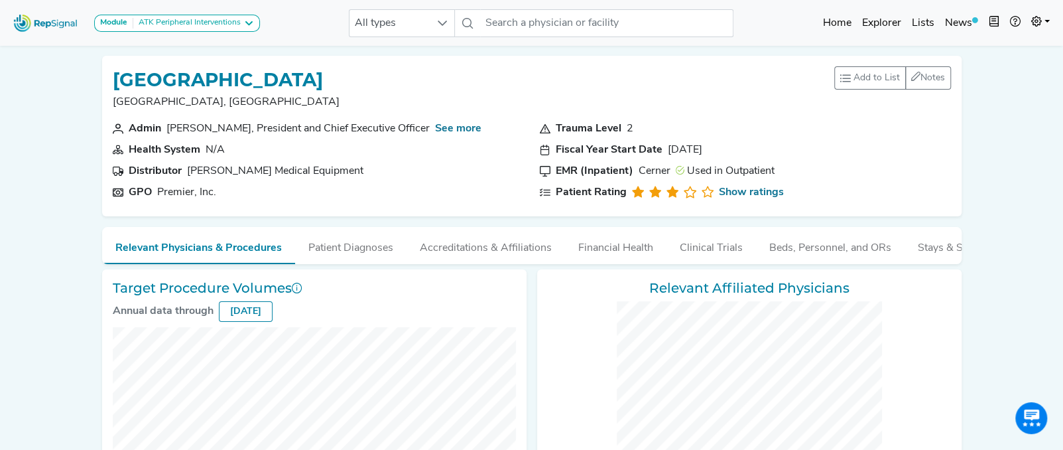
checkbox input "false"
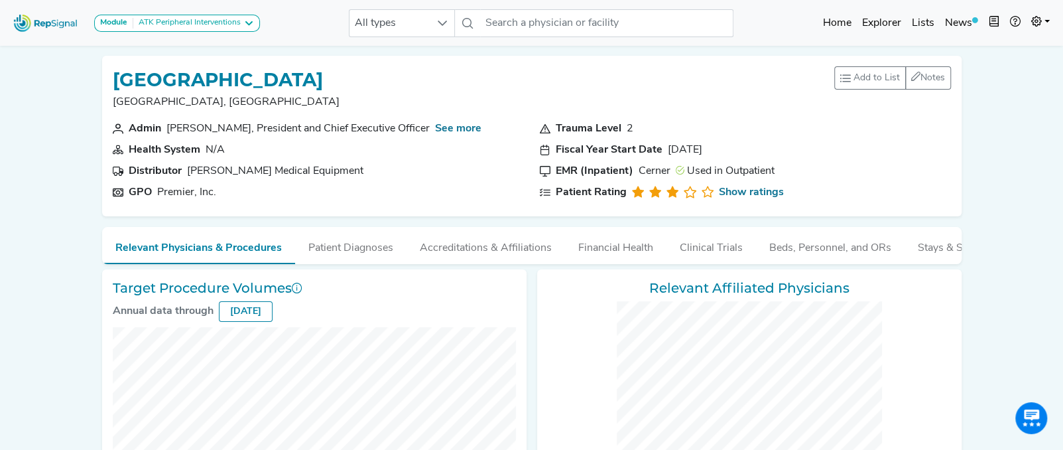
checkbox input "false"
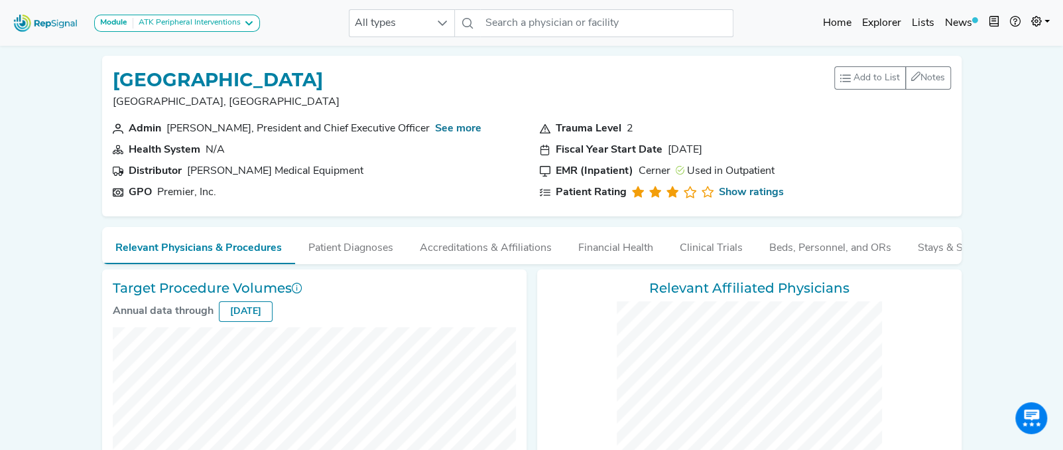
checkbox input "false"
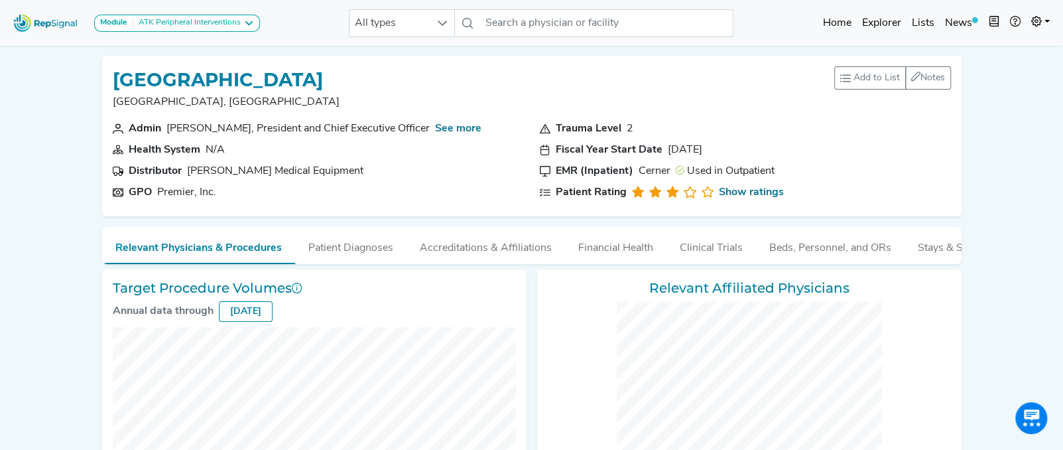
checkbox input "false"
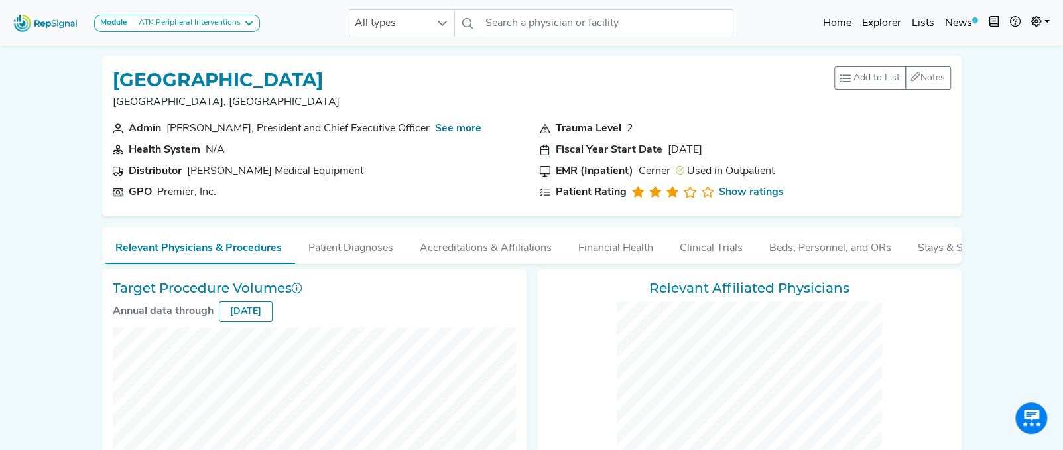
checkbox input "false"
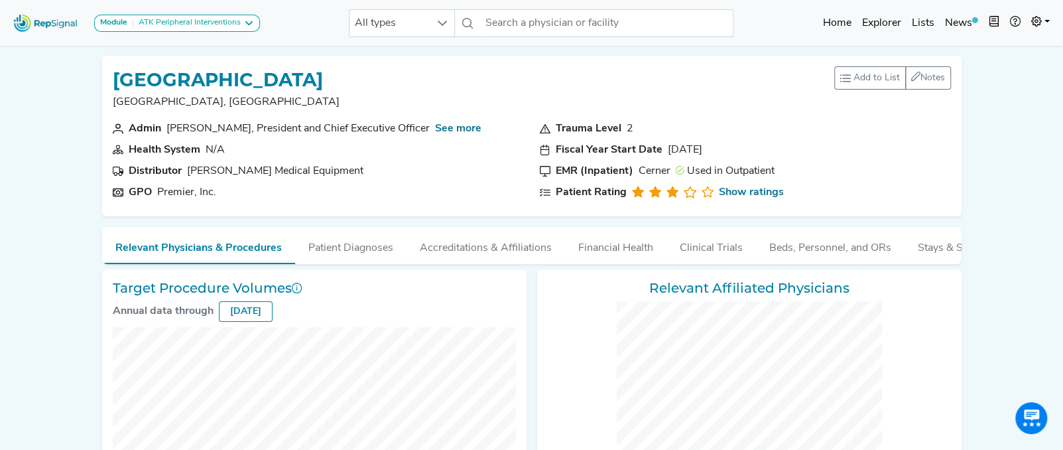
checkbox input "false"
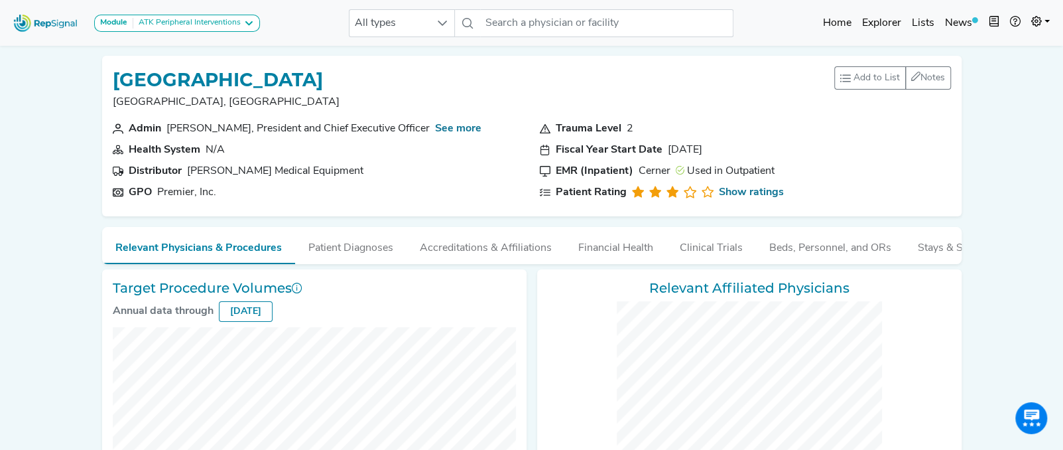
checkbox input "false"
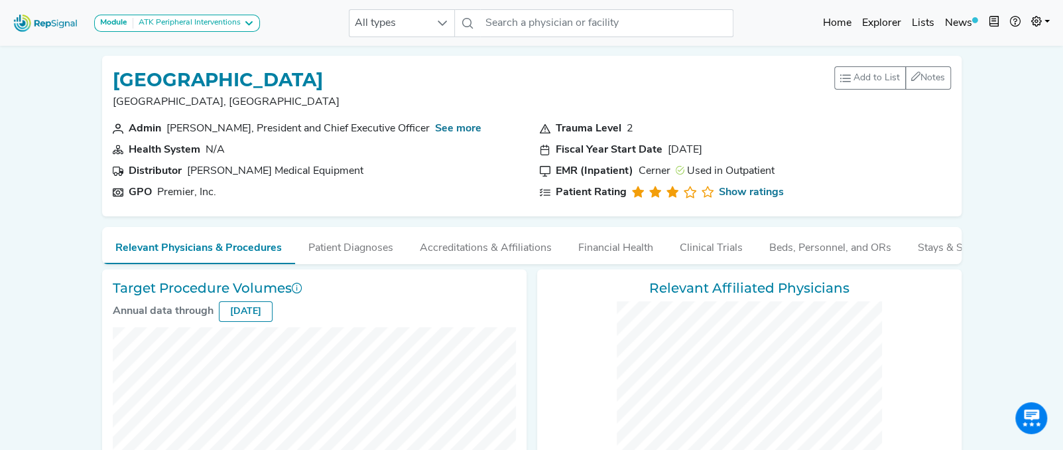
scroll to position [638, 0]
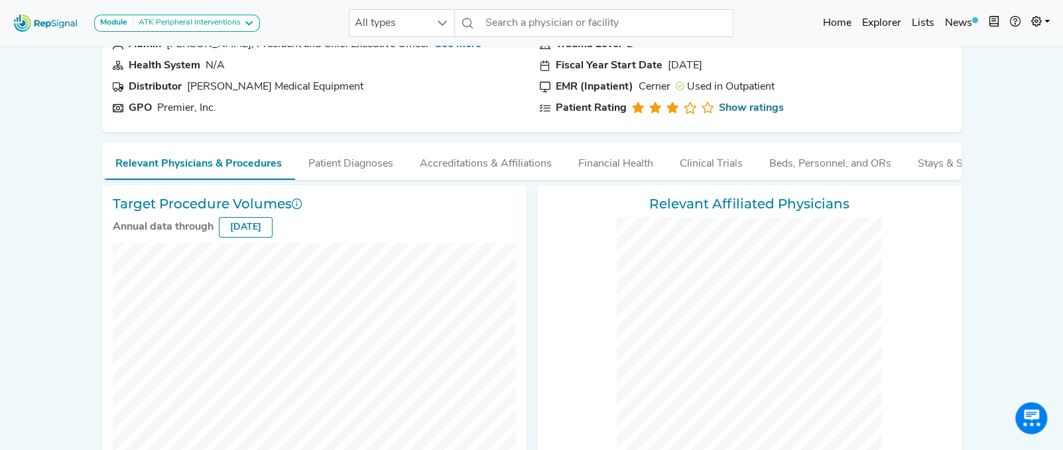
scroll to position [0, 0]
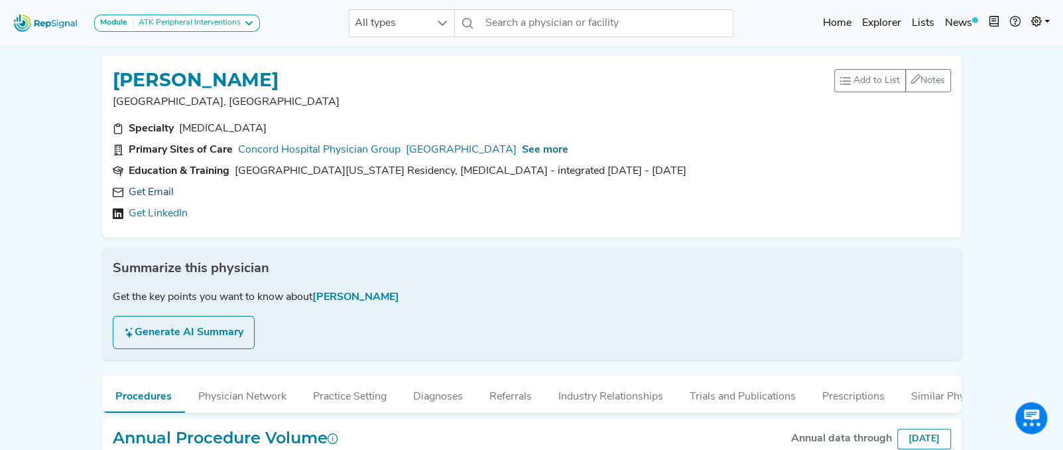
click at [151, 193] on link "Get Email" at bounding box center [151, 192] width 45 height 16
click at [163, 184] on link "Get Email" at bounding box center [151, 192] width 45 height 16
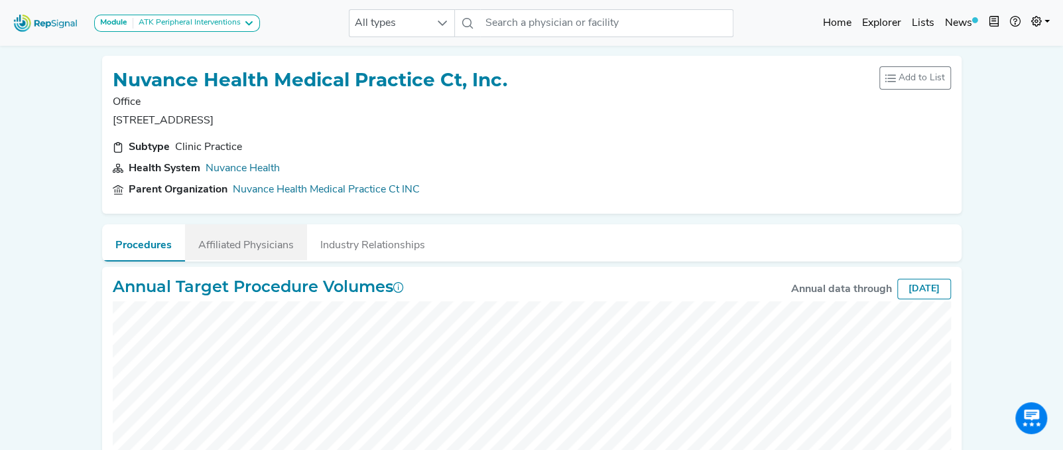
click at [218, 242] on button "Affiliated Physicians" at bounding box center [246, 242] width 122 height 36
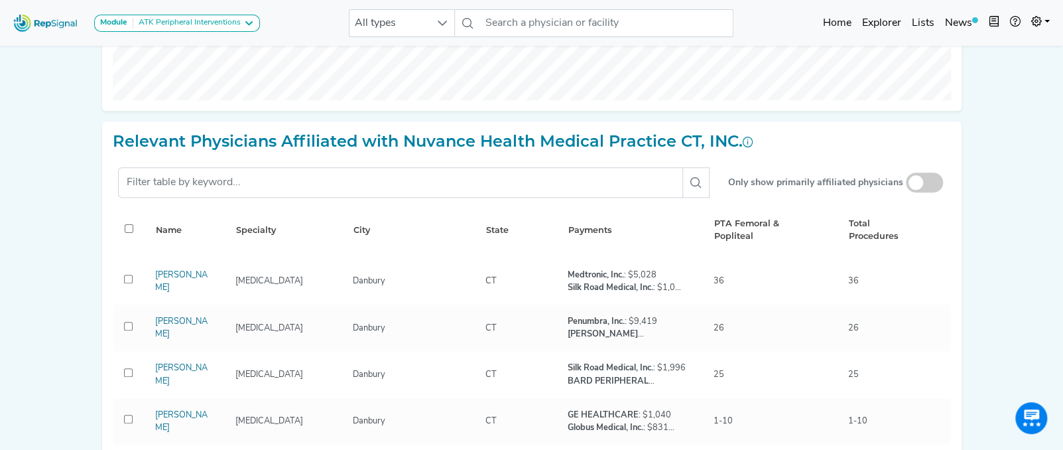
scroll to position [536, 0]
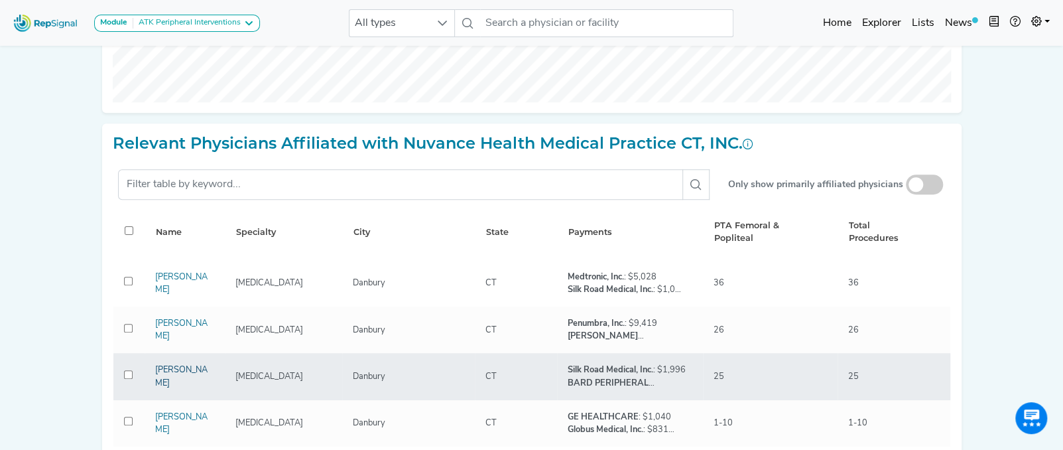
click at [170, 372] on link "[PERSON_NAME]" at bounding box center [181, 375] width 52 height 21
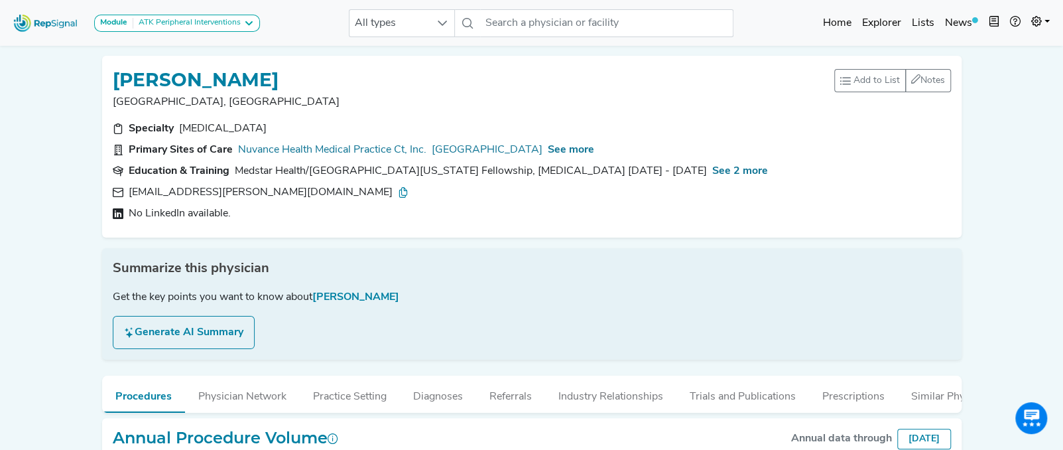
click at [398, 192] on icon at bounding box center [403, 192] width 11 height 11
